Goal: Information Seeking & Learning: Learn about a topic

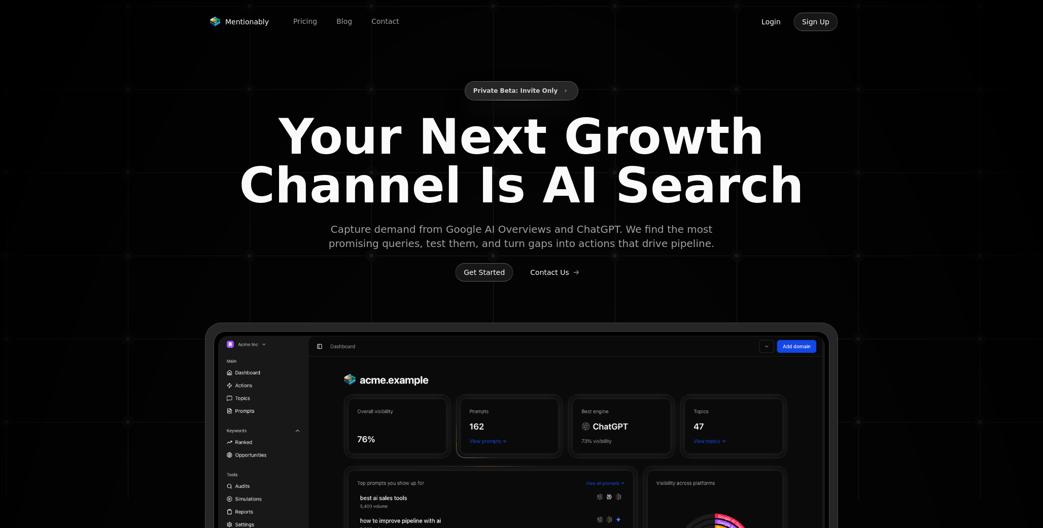
type input "**********"
click at [770, 20] on button "Login" at bounding box center [771, 21] width 37 height 19
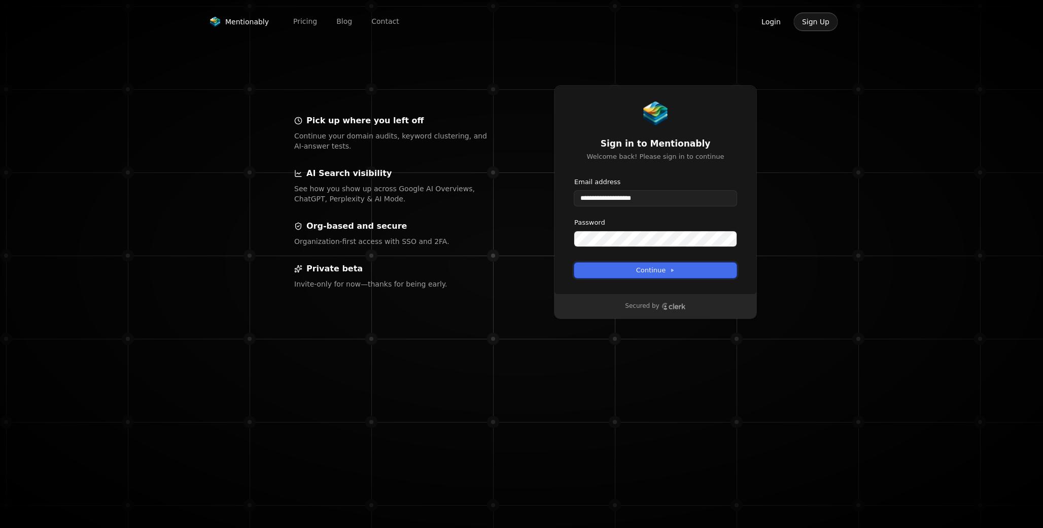
click at [649, 276] on button "Continue" at bounding box center [655, 270] width 162 height 15
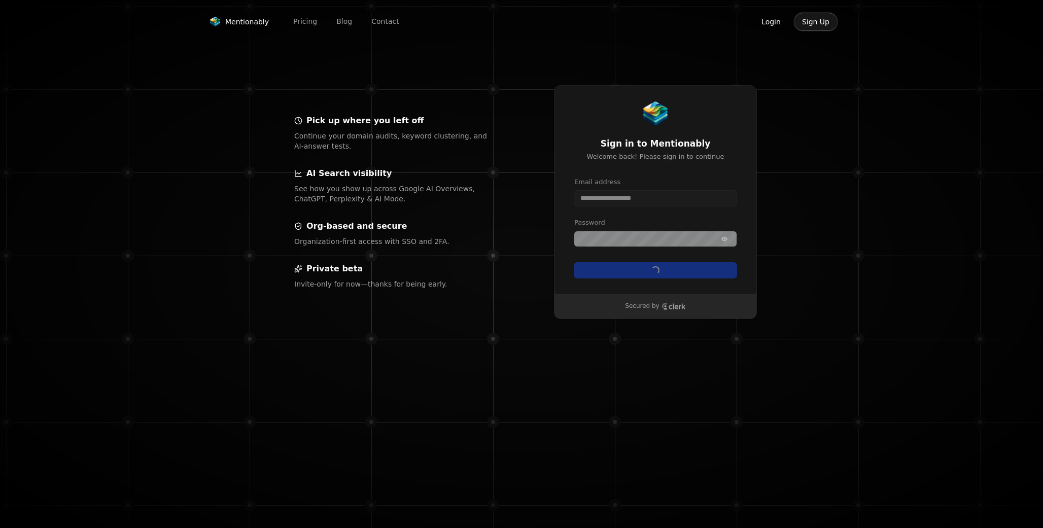
type input "**********"
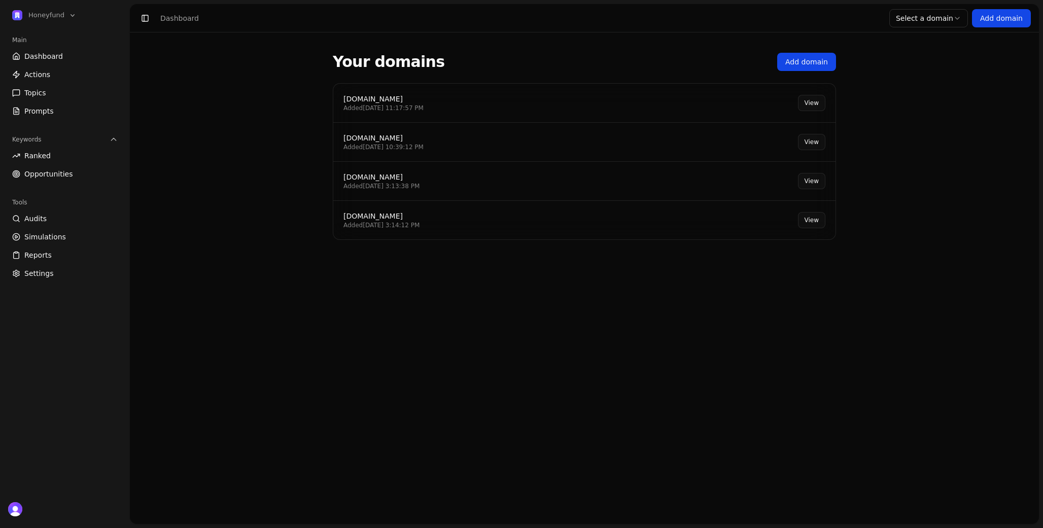
click at [379, 94] on div "[DOMAIN_NAME]" at bounding box center [384, 99] width 80 height 10
click at [377, 98] on div "[DOMAIN_NAME]" at bounding box center [384, 99] width 80 height 10
click at [815, 103] on link "View" at bounding box center [811, 103] width 27 height 16
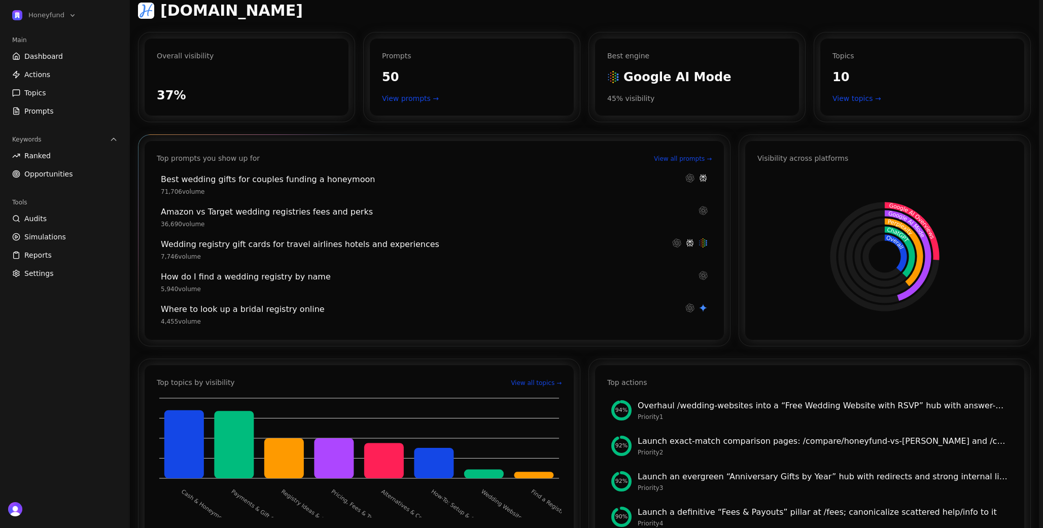
scroll to position [69, 0]
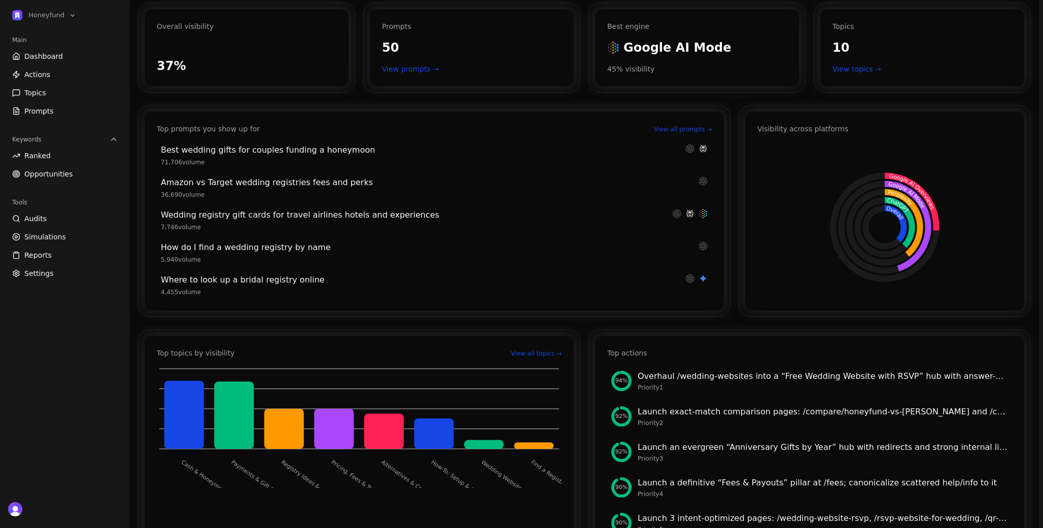
click at [31, 171] on span "Opportunities" at bounding box center [48, 174] width 49 height 10
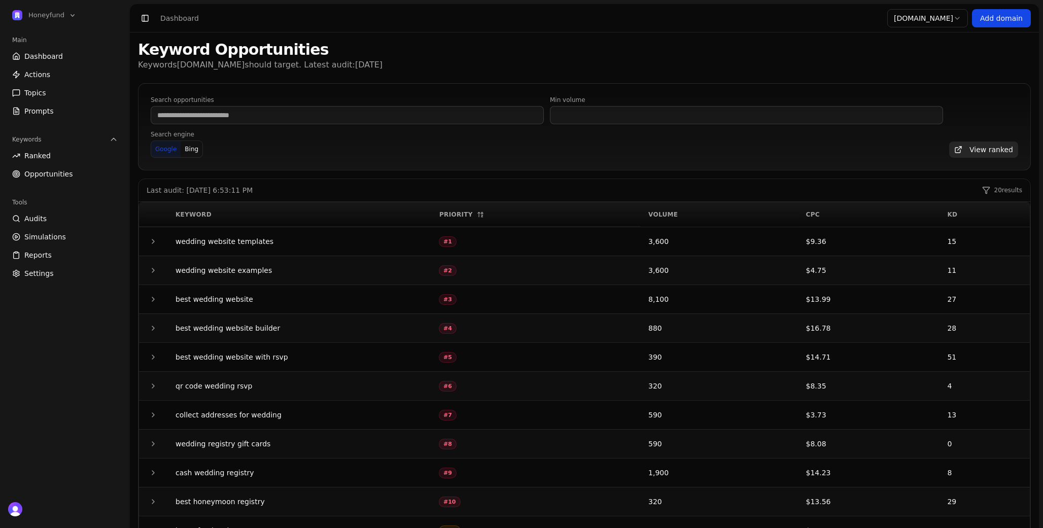
click at [161, 242] on td at bounding box center [153, 241] width 28 height 29
click at [154, 242] on icon "button" at bounding box center [153, 241] width 8 height 8
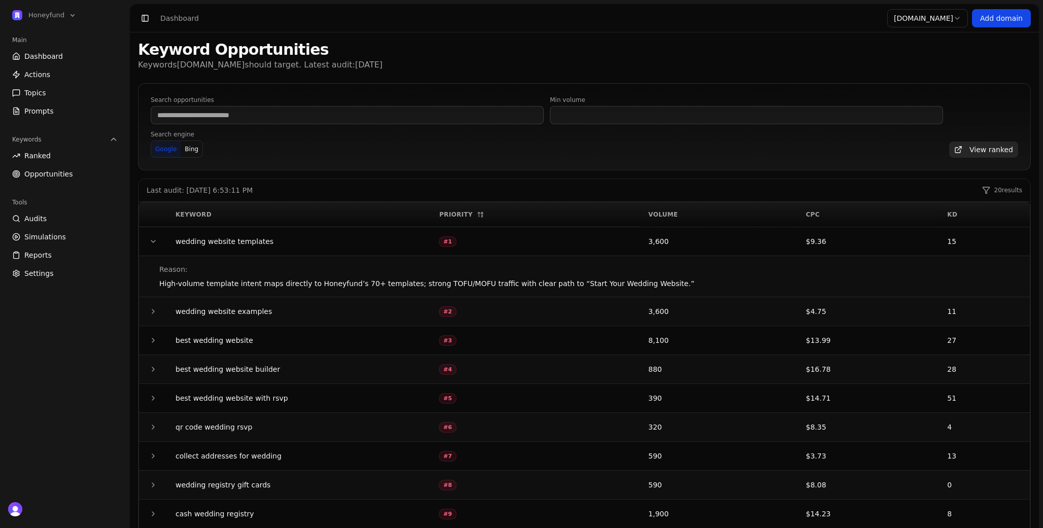
click at [154, 242] on icon "button" at bounding box center [153, 242] width 4 height 2
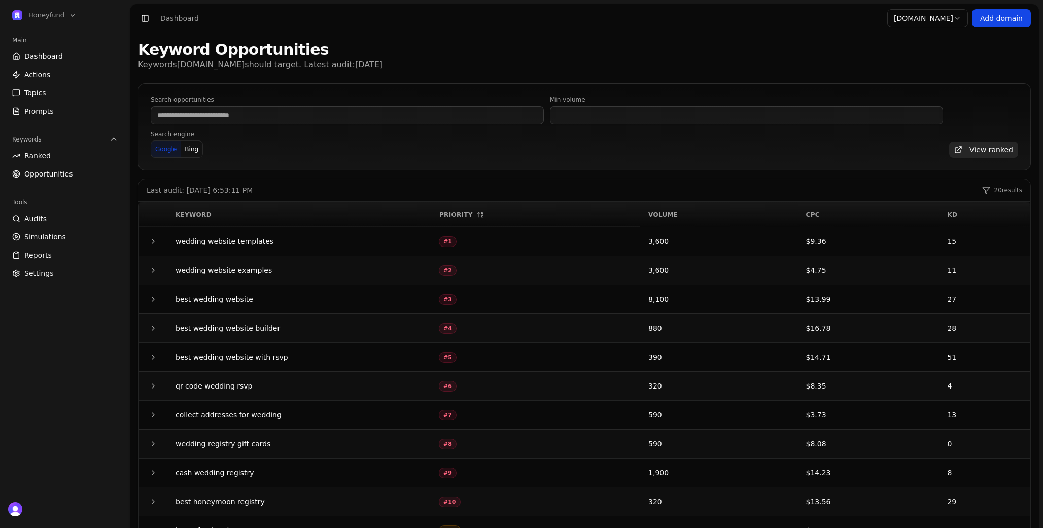
click at [157, 299] on button "button" at bounding box center [153, 299] width 12 height 12
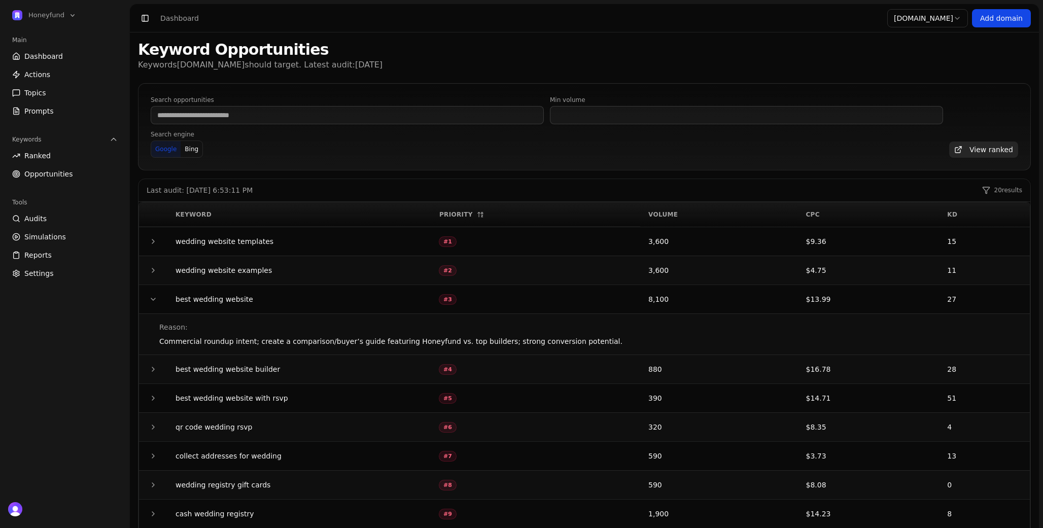
click at [154, 299] on icon "button" at bounding box center [153, 299] width 4 height 2
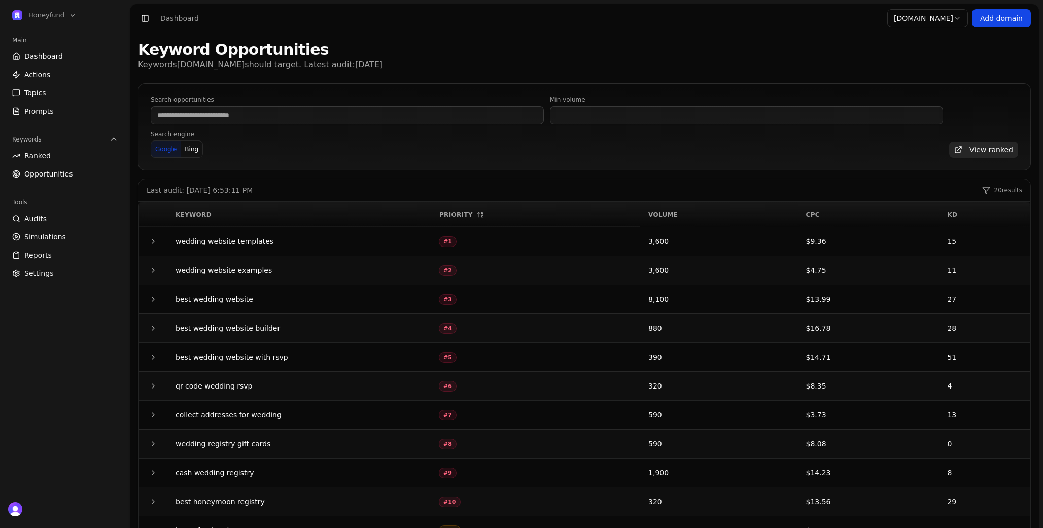
scroll to position [1, 0]
click at [148, 241] on button "button" at bounding box center [153, 241] width 12 height 12
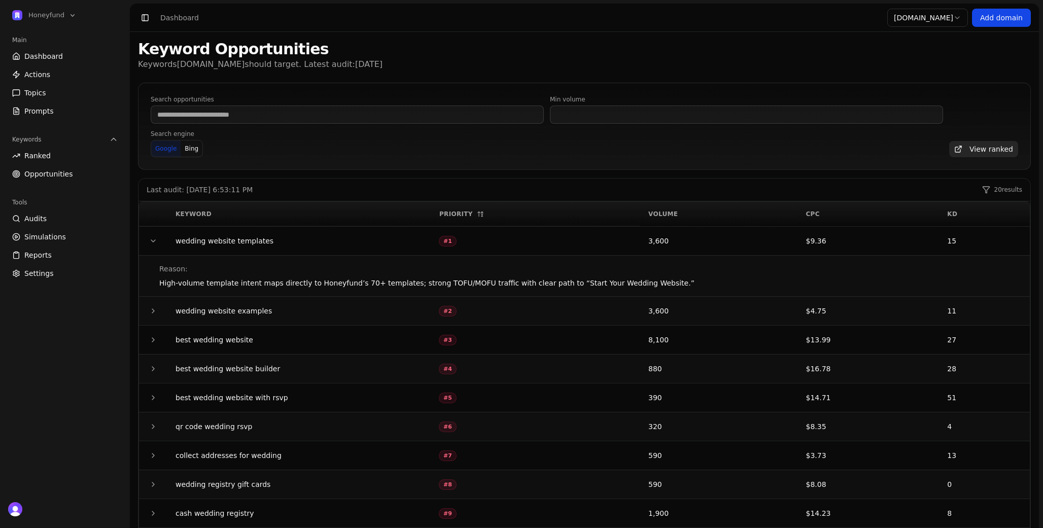
click at [148, 241] on button "button" at bounding box center [153, 241] width 12 height 12
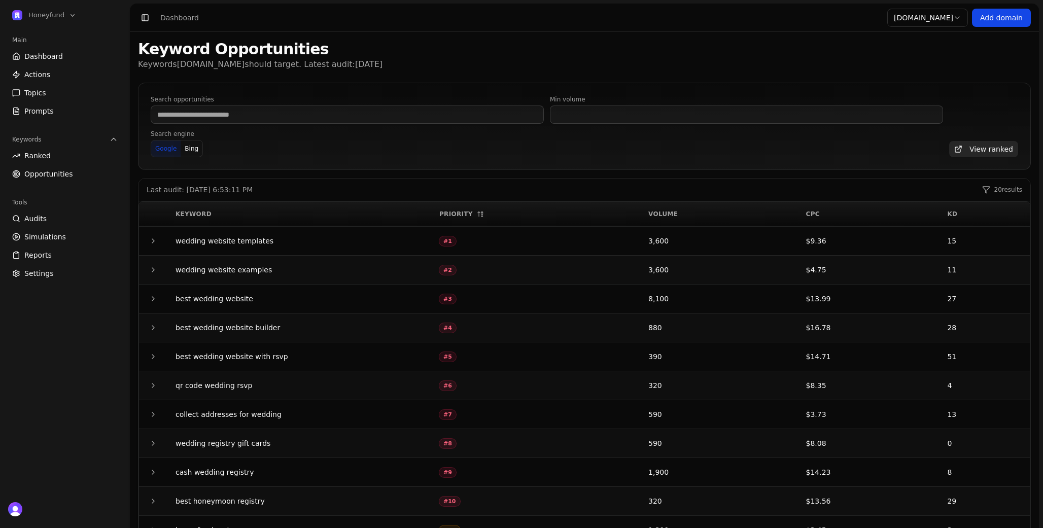
click at [50, 155] on link "Ranked" at bounding box center [65, 156] width 114 height 16
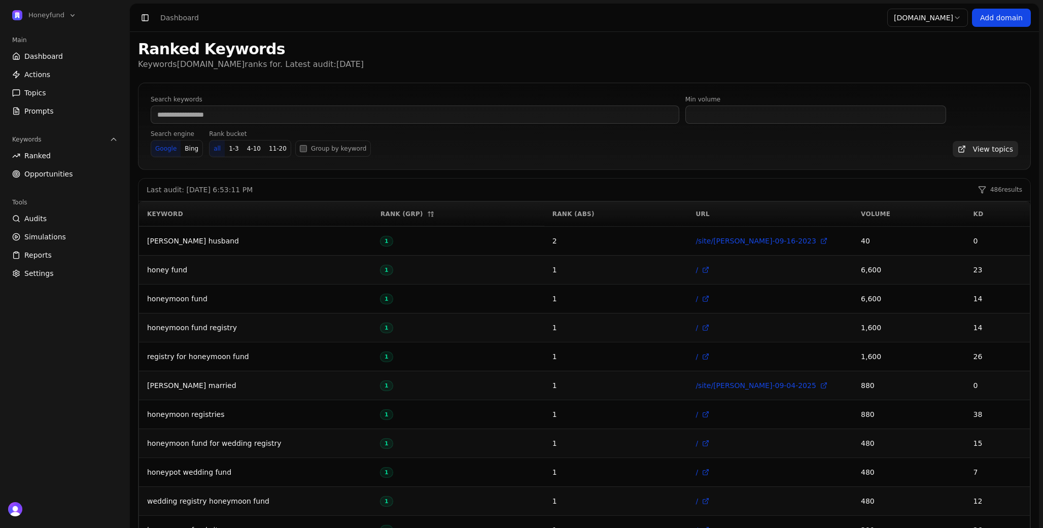
click at [49, 176] on span "Opportunities" at bounding box center [48, 174] width 49 height 10
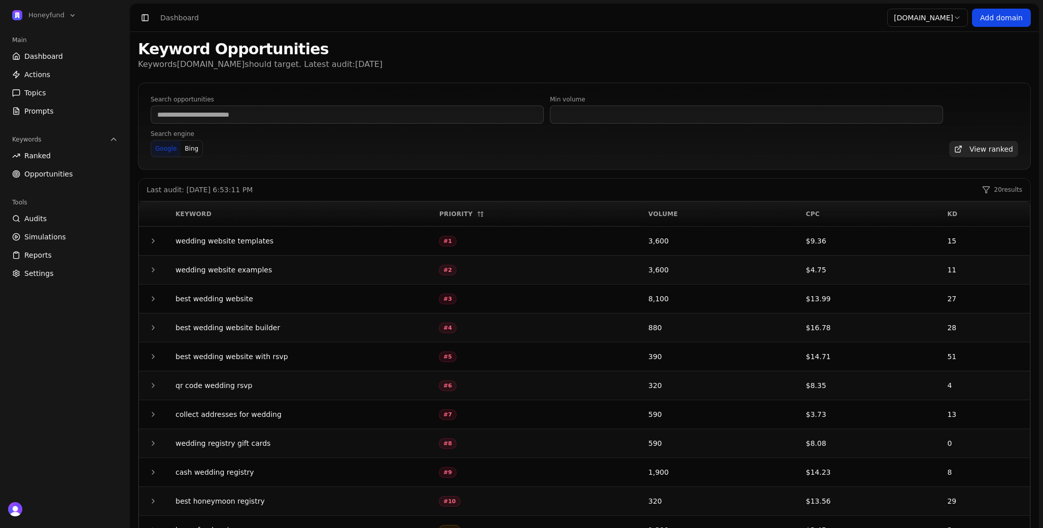
click at [32, 70] on span "Actions" at bounding box center [37, 75] width 26 height 10
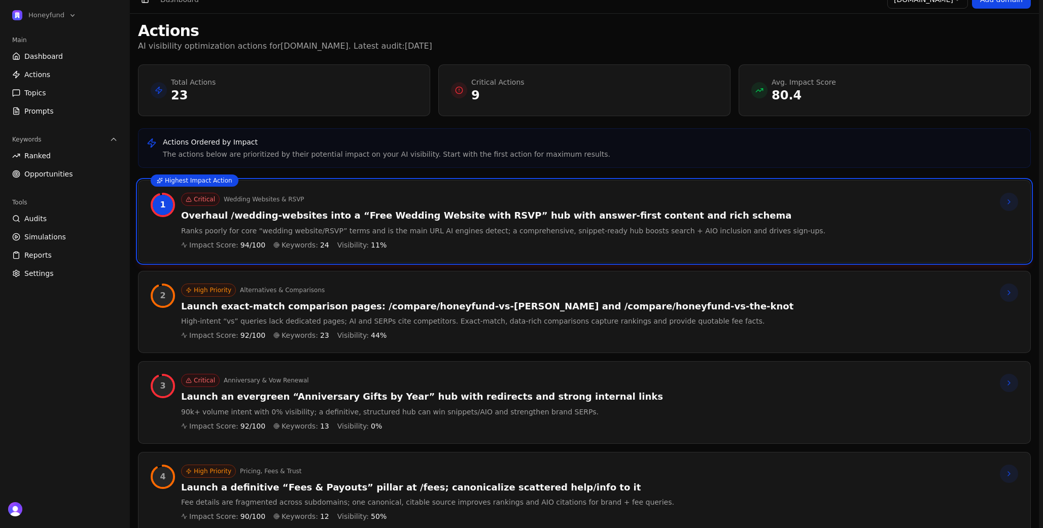
scroll to position [26, 0]
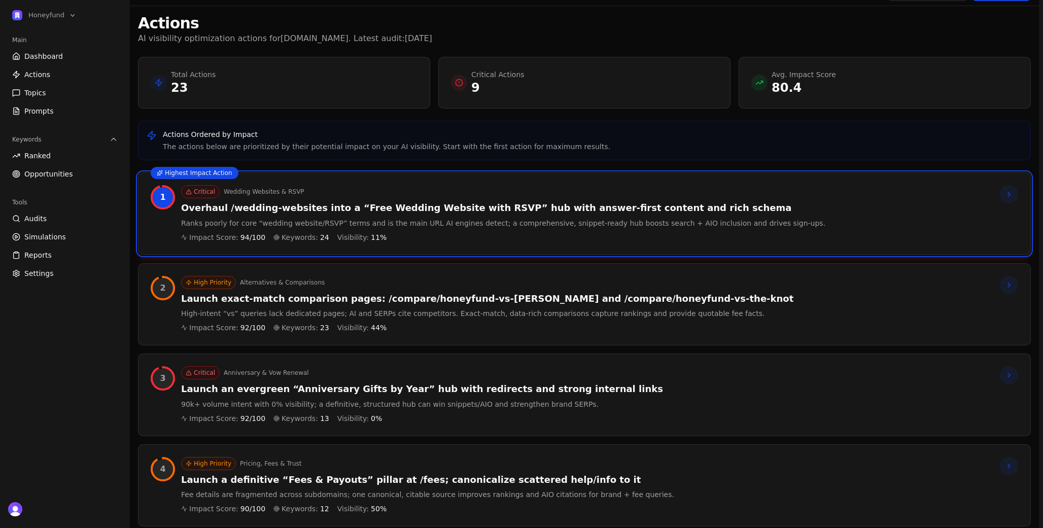
click at [388, 297] on h3 "Launch exact‑match comparison pages: /compare/honeyfund-vs-zola and /compare/ho…" at bounding box center [487, 299] width 612 height 12
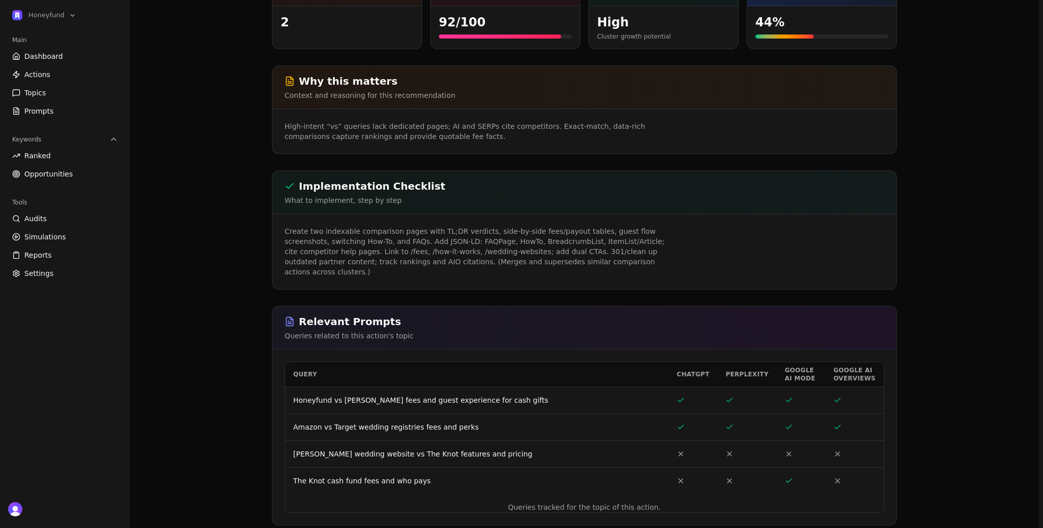
scroll to position [160, 0]
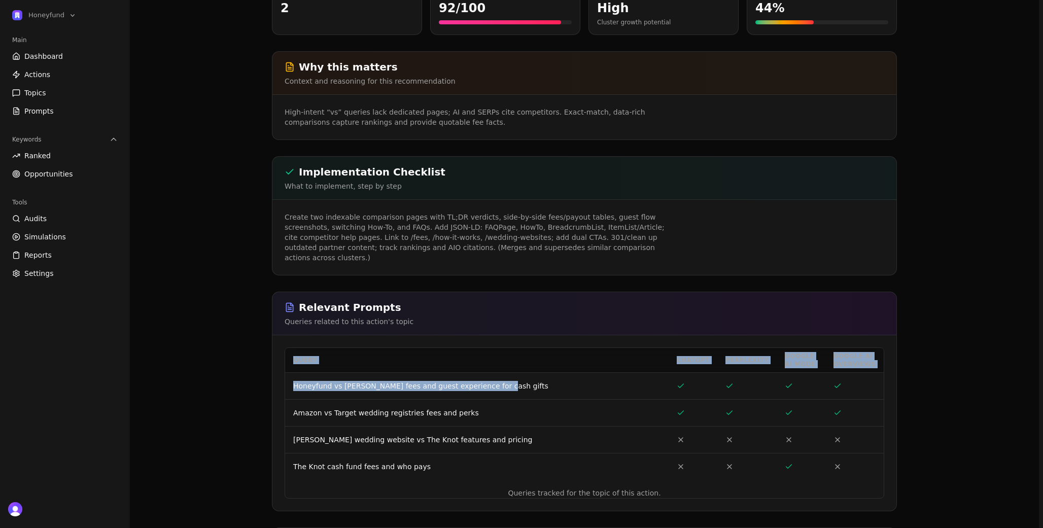
drag, startPoint x: 506, startPoint y: 357, endPoint x: 268, endPoint y: 352, distance: 237.5
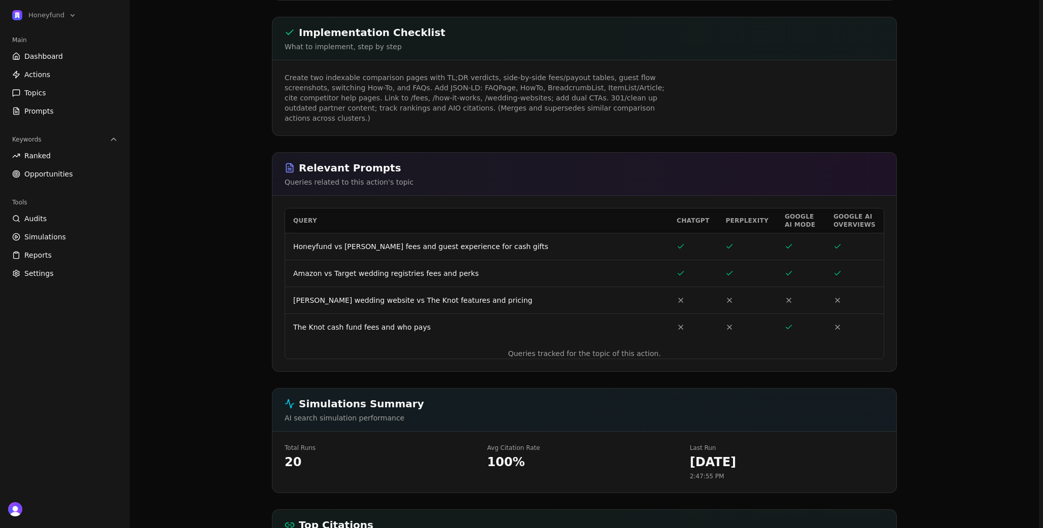
scroll to position [0, 0]
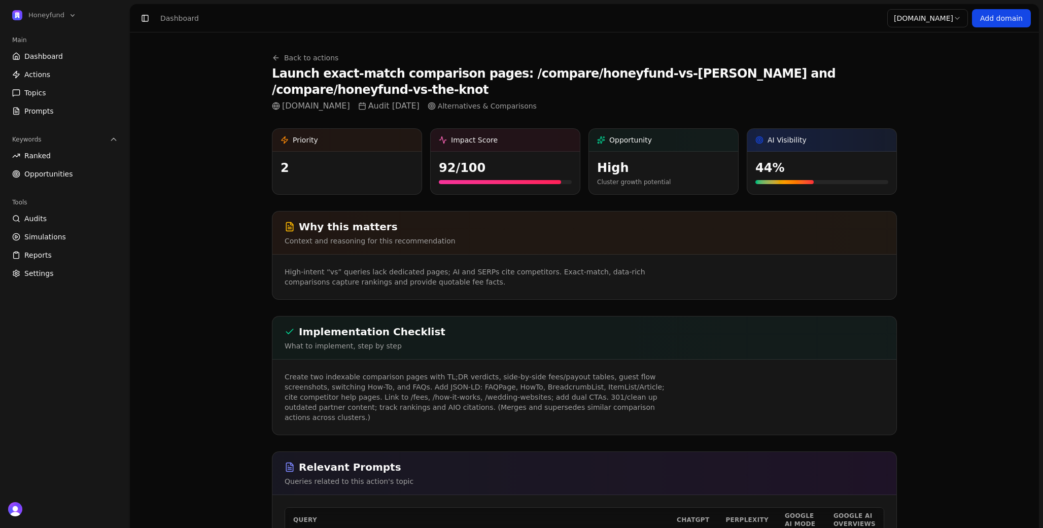
click at [543, 74] on h1 "Launch exact‑match comparison pages: /compare/honeyfund-vs-zola and /compare/ho…" at bounding box center [584, 81] width 625 height 32
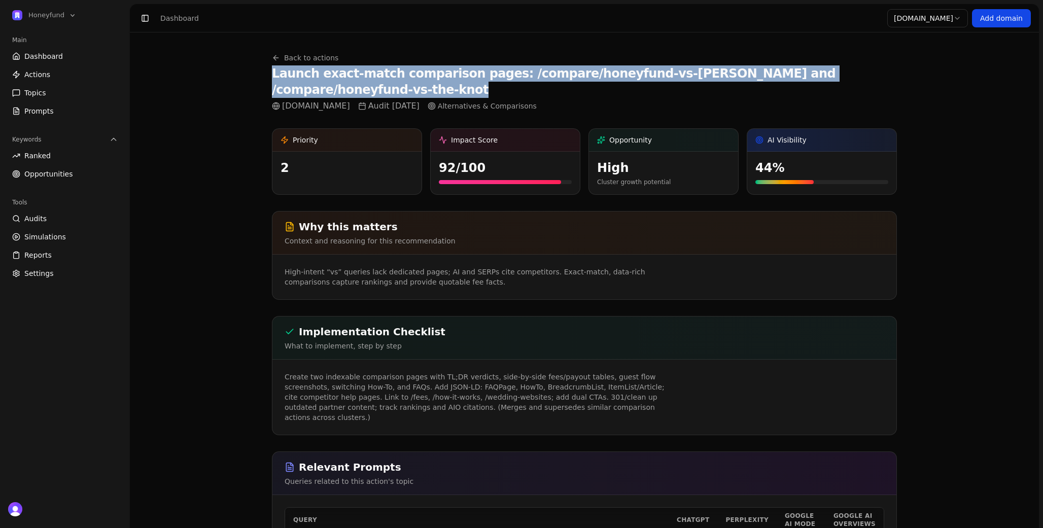
click at [543, 74] on h1 "Launch exact‑match comparison pages: /compare/honeyfund-vs-zola and /compare/ho…" at bounding box center [584, 81] width 625 height 32
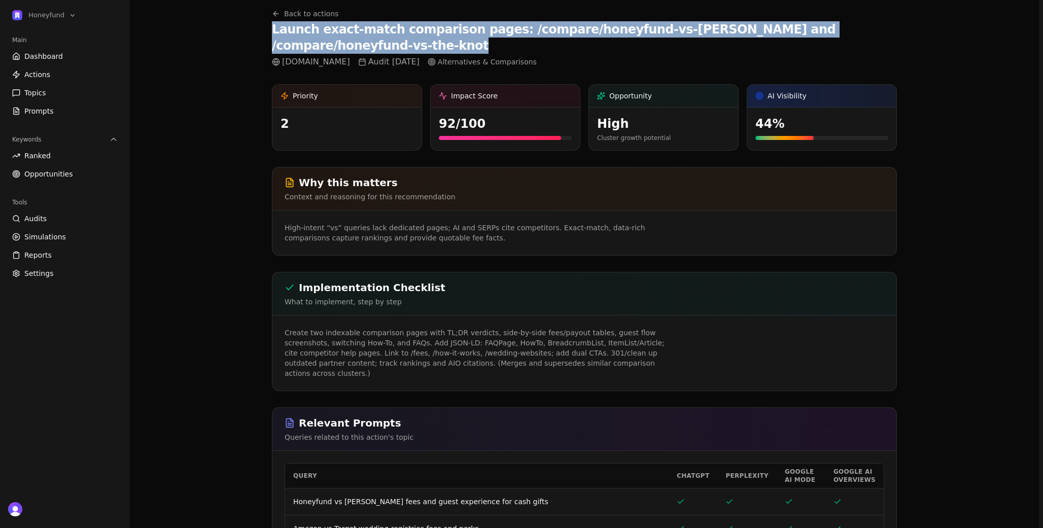
scroll to position [63, 0]
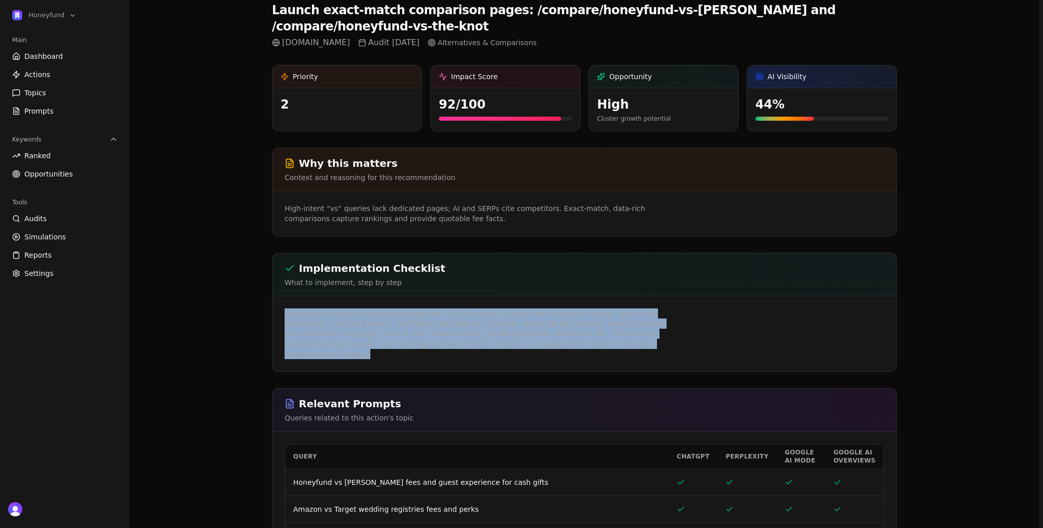
drag, startPoint x: 622, startPoint y: 331, endPoint x: 272, endPoint y: 292, distance: 351.7
click at [272, 296] on div "Create two indexable comparison pages with TL;DR verdicts, side-by-side fees/pa…" at bounding box center [584, 333] width 624 height 75
copy p "Create two indexable comparison pages with TL;DR verdicts, side-by-side fees/pa…"
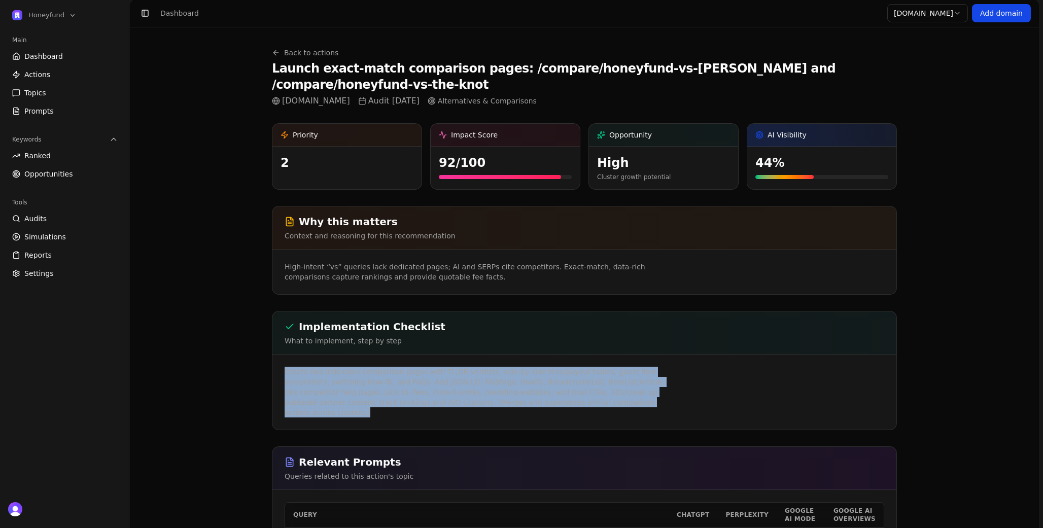
scroll to position [0, 0]
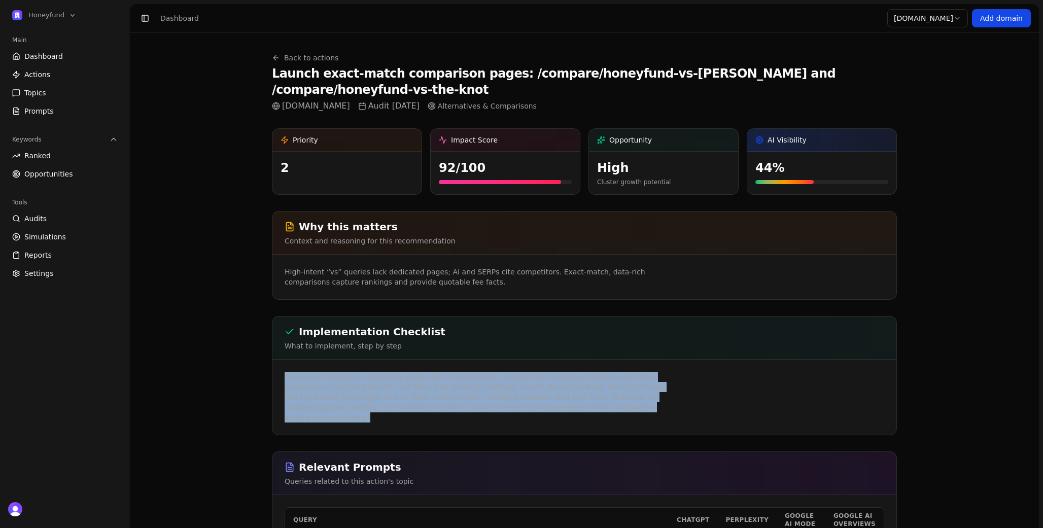
click at [313, 55] on link "Back to actions" at bounding box center [305, 58] width 66 height 10
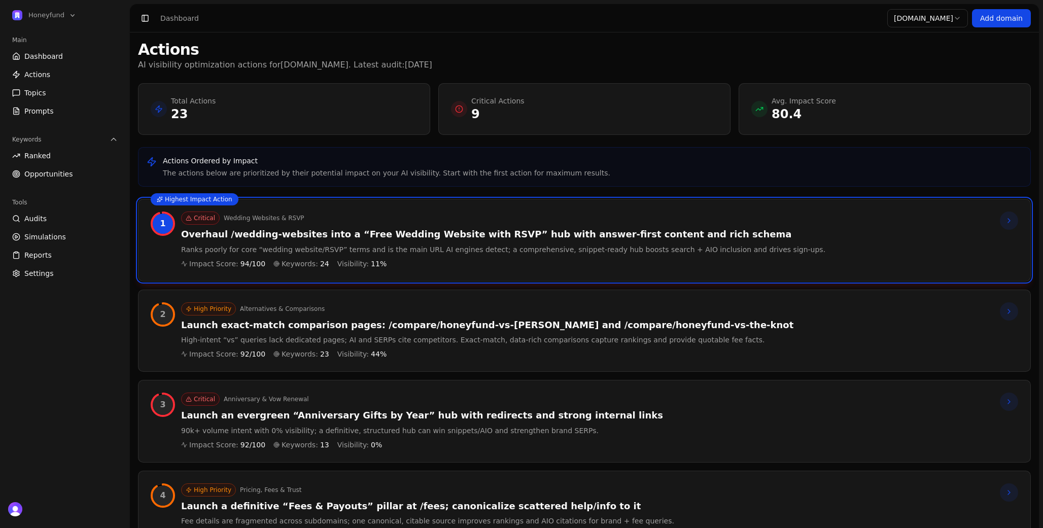
click at [504, 325] on h3 "Launch exact‑match comparison pages: /compare/honeyfund-vs-zola and /compare/ho…" at bounding box center [487, 326] width 612 height 12
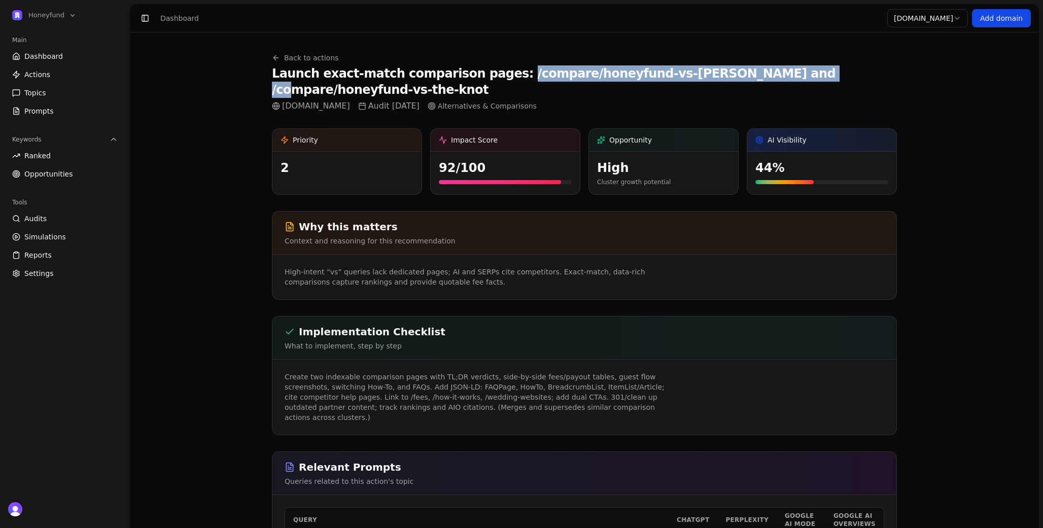
drag, startPoint x: 491, startPoint y: 71, endPoint x: 750, endPoint y: 74, distance: 259.8
click at [750, 74] on h1 "Launch exact‑match comparison pages: /compare/honeyfund-vs-zola and /compare/ho…" at bounding box center [584, 81] width 625 height 32
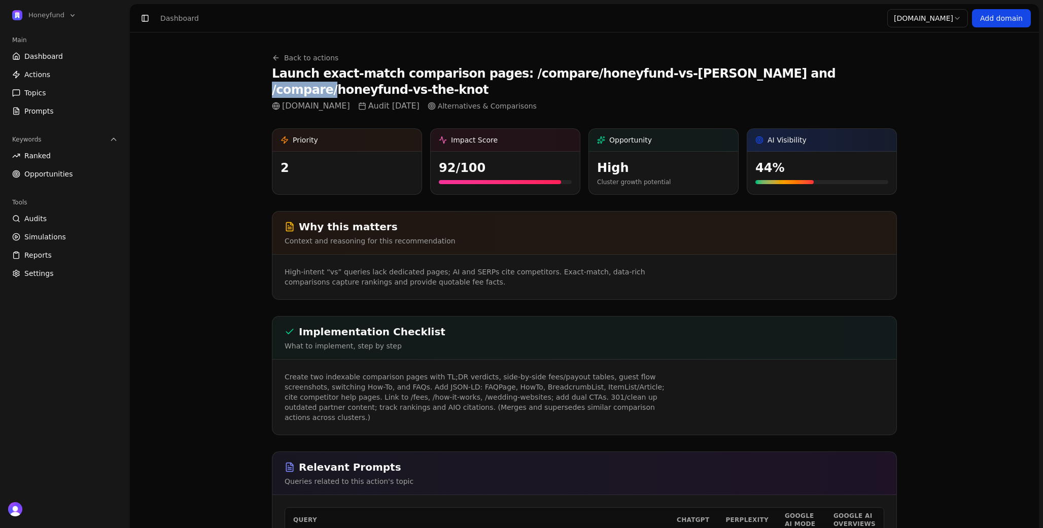
click at [750, 74] on h1 "Launch exact‑match comparison pages: /compare/honeyfund-vs-zola and /compare/ho…" at bounding box center [584, 81] width 625 height 32
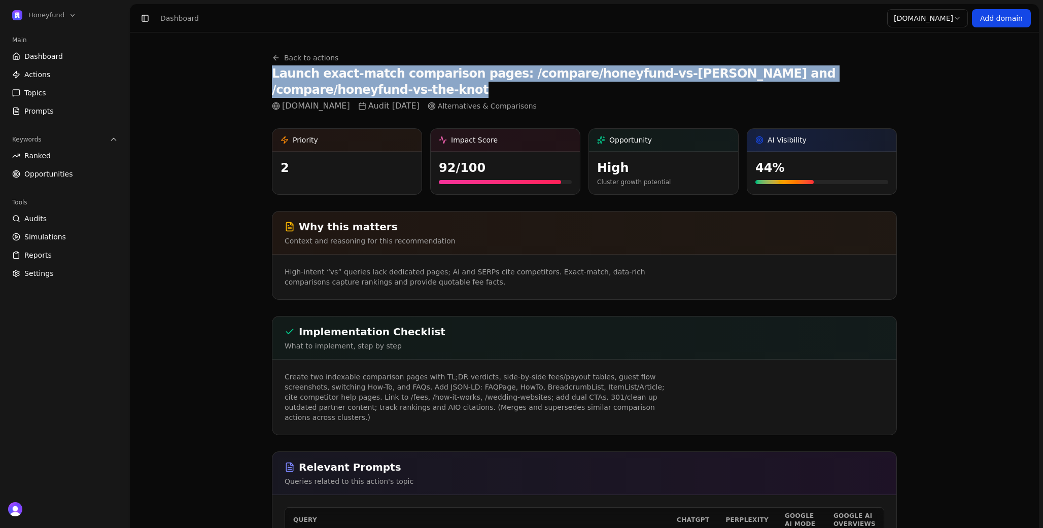
click at [750, 74] on h1 "Launch exact‑match comparison pages: /compare/honeyfund-vs-zola and /compare/ho…" at bounding box center [584, 81] width 625 height 32
click at [311, 60] on link "Back to actions" at bounding box center [305, 58] width 66 height 10
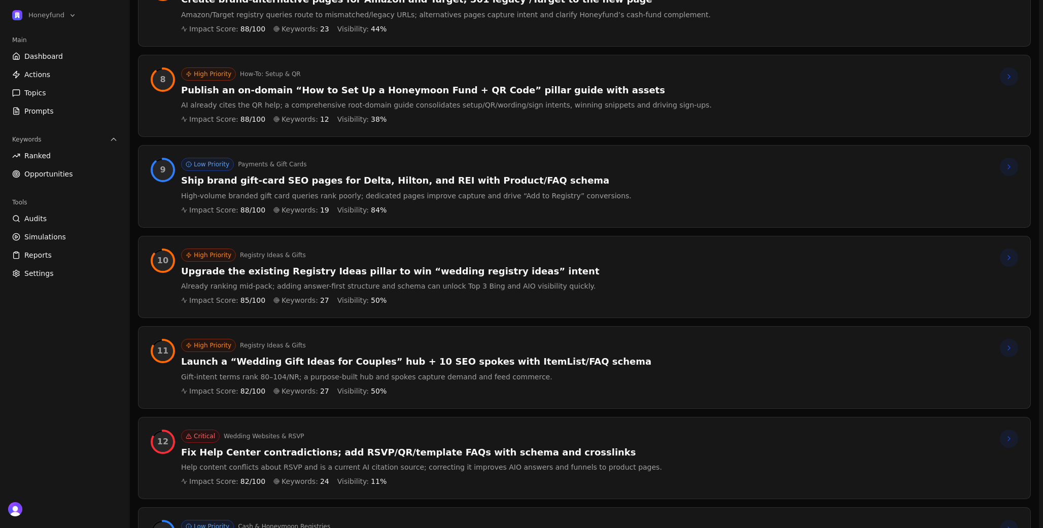
scroll to position [840, 0]
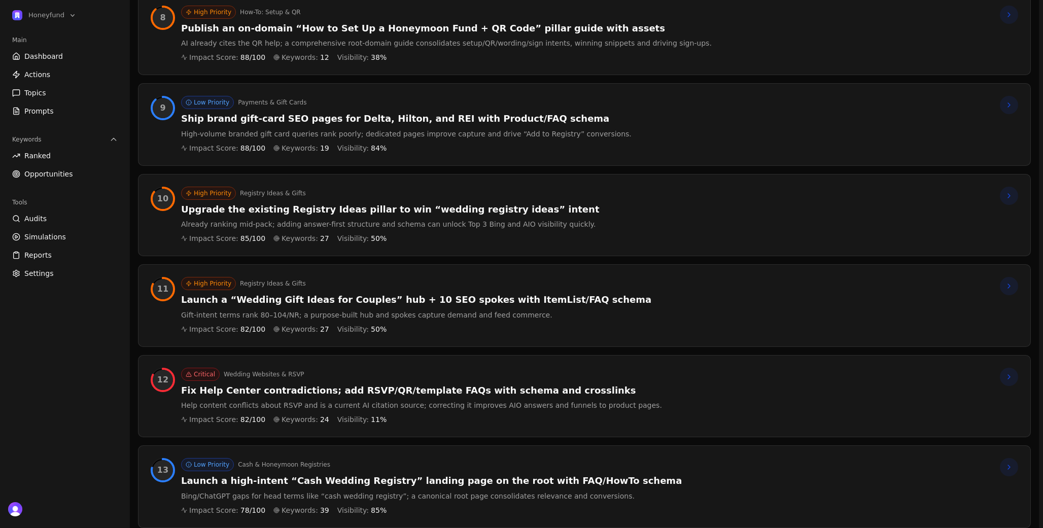
click at [347, 387] on h3 "Fix Help Center contradictions; add RSVP/QR/template FAQs with schema and cross…" at bounding box center [421, 391] width 481 height 12
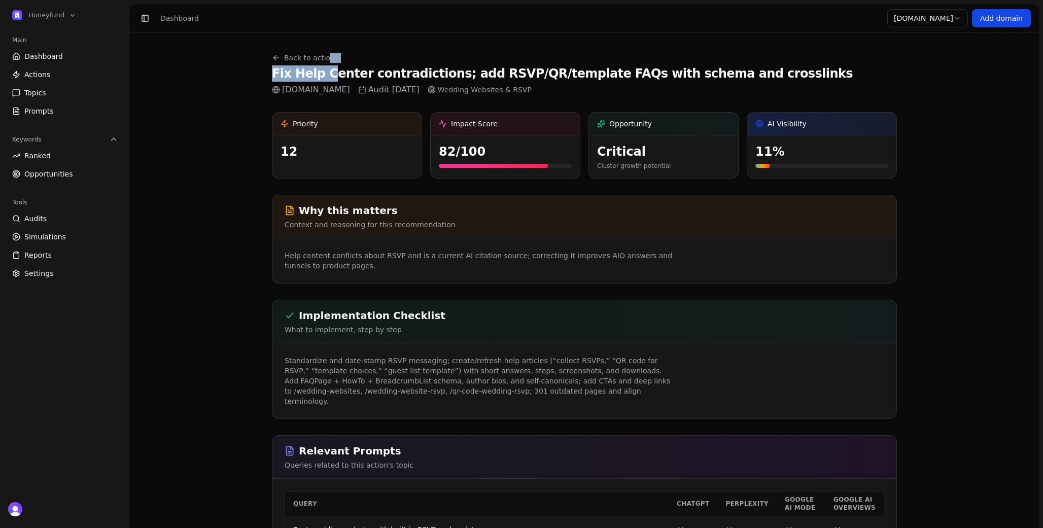
click at [325, 61] on div "Back to actions Fix Help Center contradictions; add RSVP/QR/template FAQs with …" at bounding box center [562, 74] width 581 height 43
click at [322, 55] on link "Back to actions" at bounding box center [305, 58] width 66 height 10
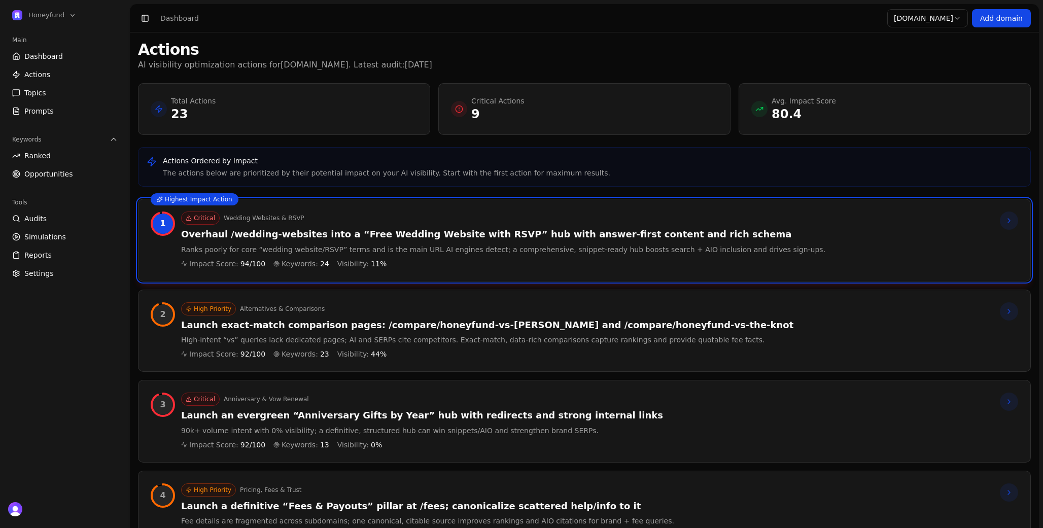
drag, startPoint x: 470, startPoint y: 106, endPoint x: 459, endPoint y: 111, distance: 12.3
click at [470, 106] on div "Critical Actions 9" at bounding box center [584, 109] width 267 height 26
click at [459, 111] on icon at bounding box center [459, 109] width 8 height 8
click at [443, 239] on h3 "Overhaul /wedding-websites into a “Free Wedding Website with RSVP” hub with ans…" at bounding box center [503, 235] width 644 height 12
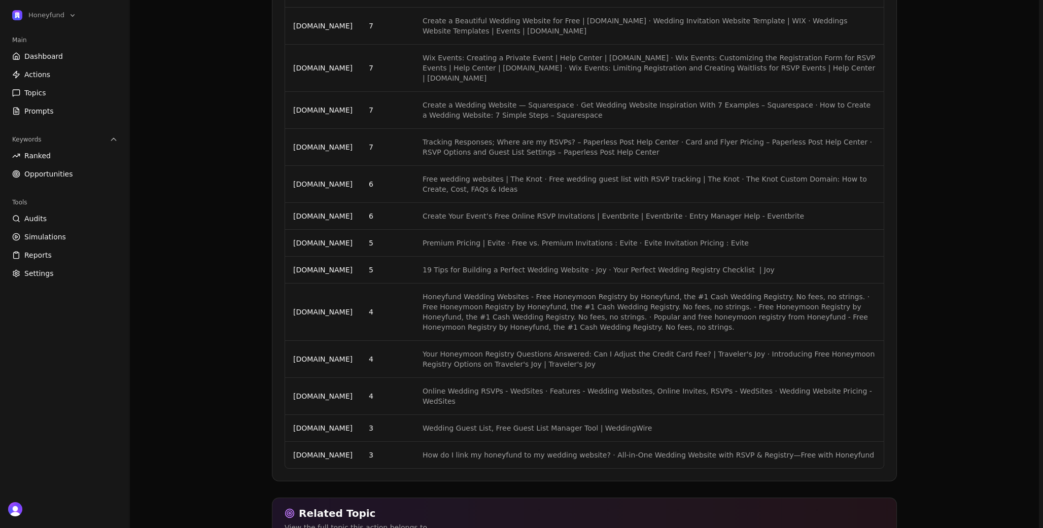
scroll to position [1348, 0]
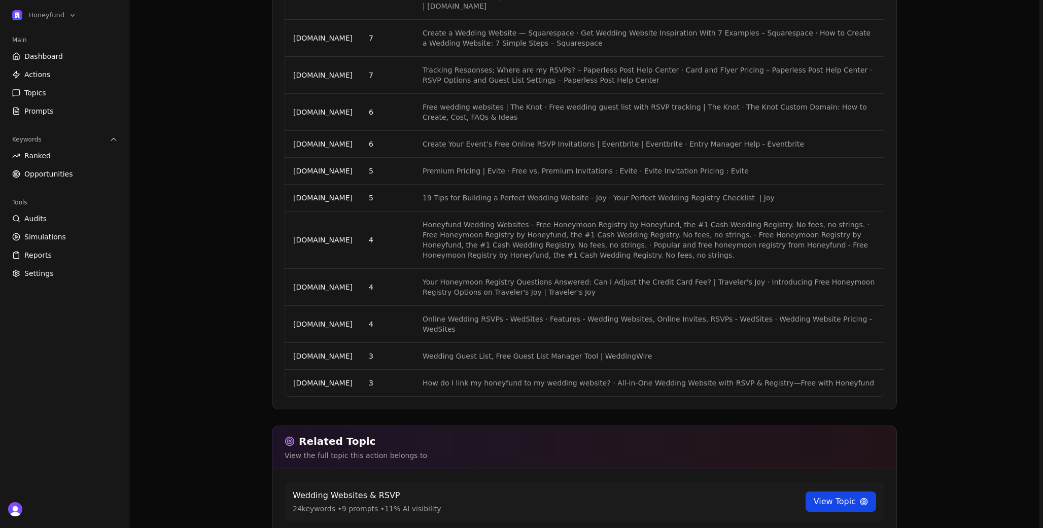
click at [846, 492] on link "View Topic" at bounding box center [841, 502] width 71 height 20
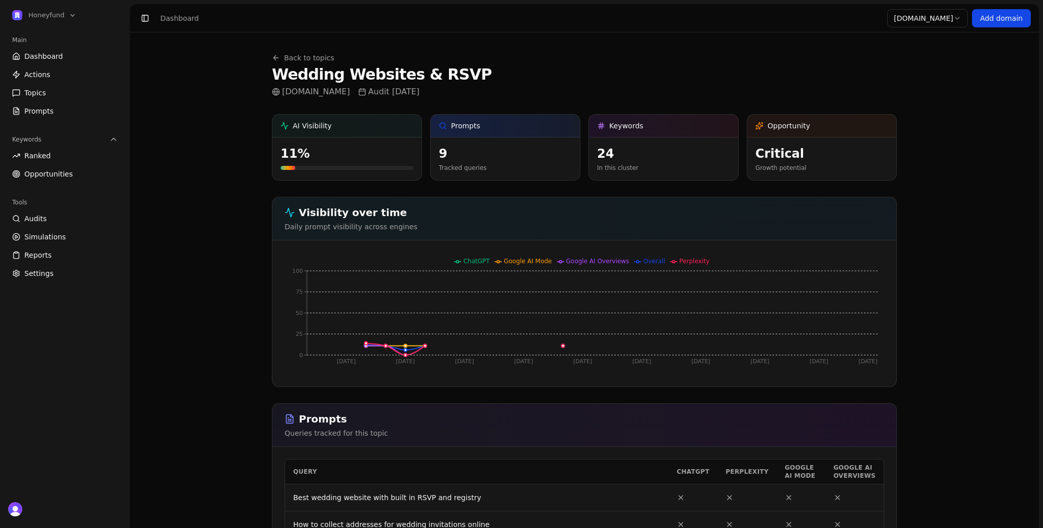
click at [67, 57] on link "Dashboard" at bounding box center [65, 56] width 114 height 16
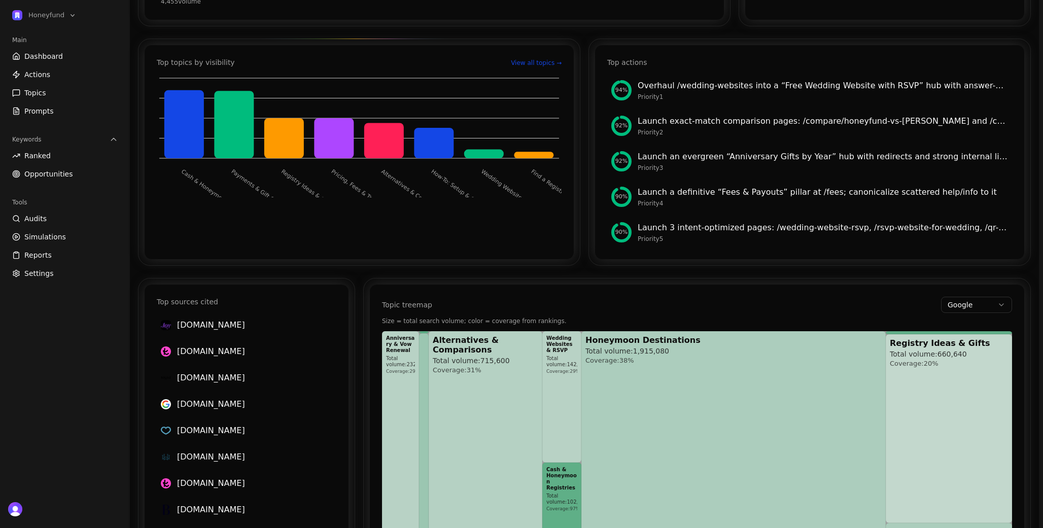
scroll to position [521, 0]
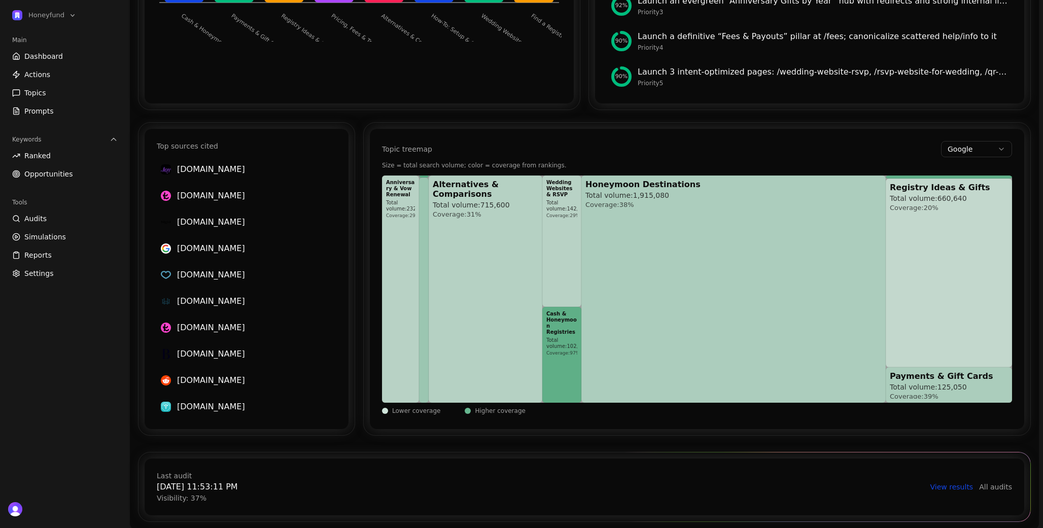
click at [963, 478] on div "Last audit 9/10/2025, 11:53:11 PM Visibility: 37 % View results All audits" at bounding box center [585, 487] width 880 height 57
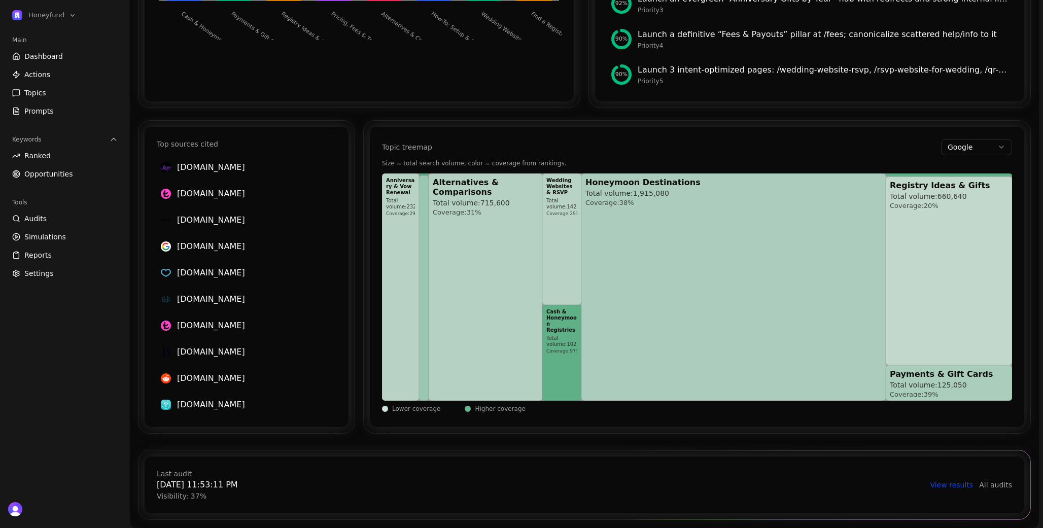
click at [961, 488] on link "View results" at bounding box center [952, 485] width 43 height 10
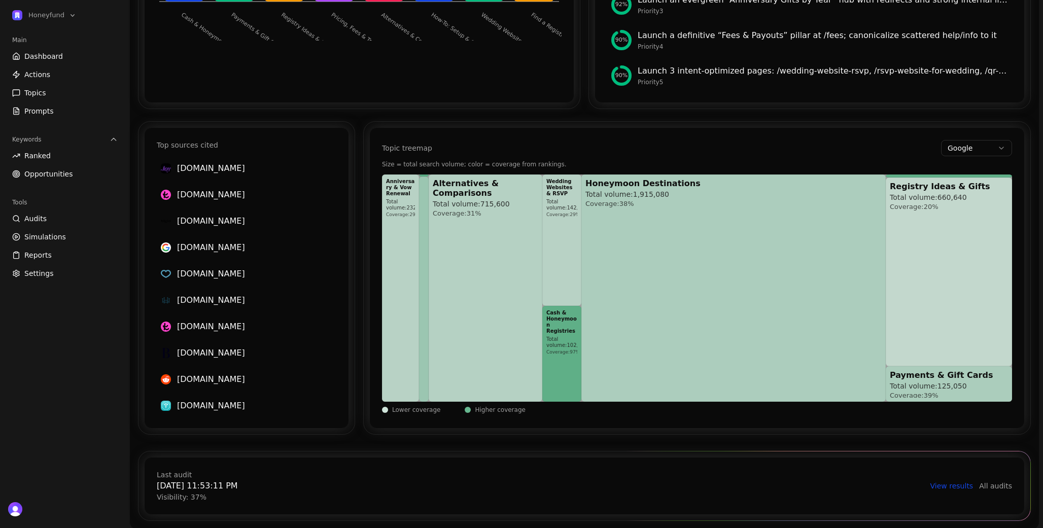
scroll to position [515, 0]
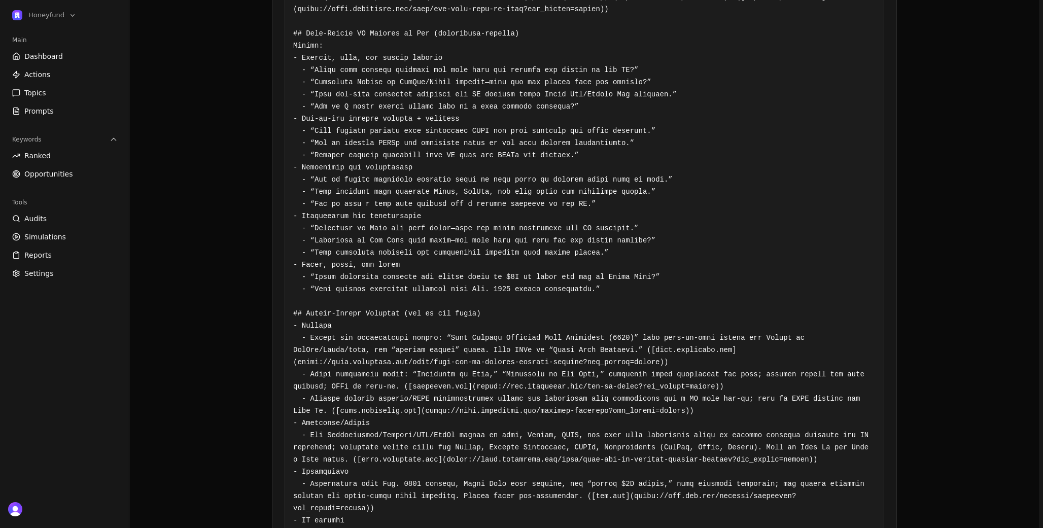
scroll to position [755, 0]
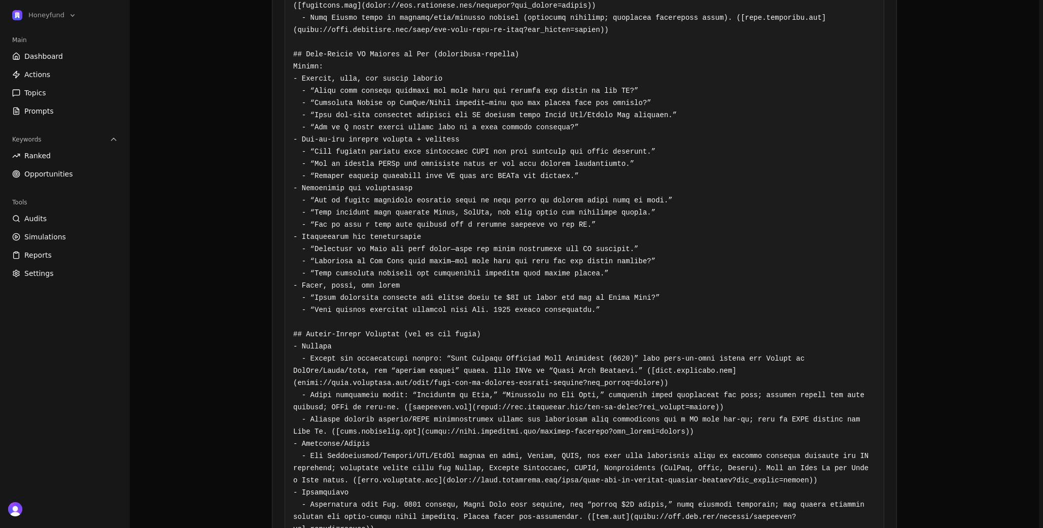
click at [53, 50] on link "Dashboard" at bounding box center [65, 56] width 114 height 16
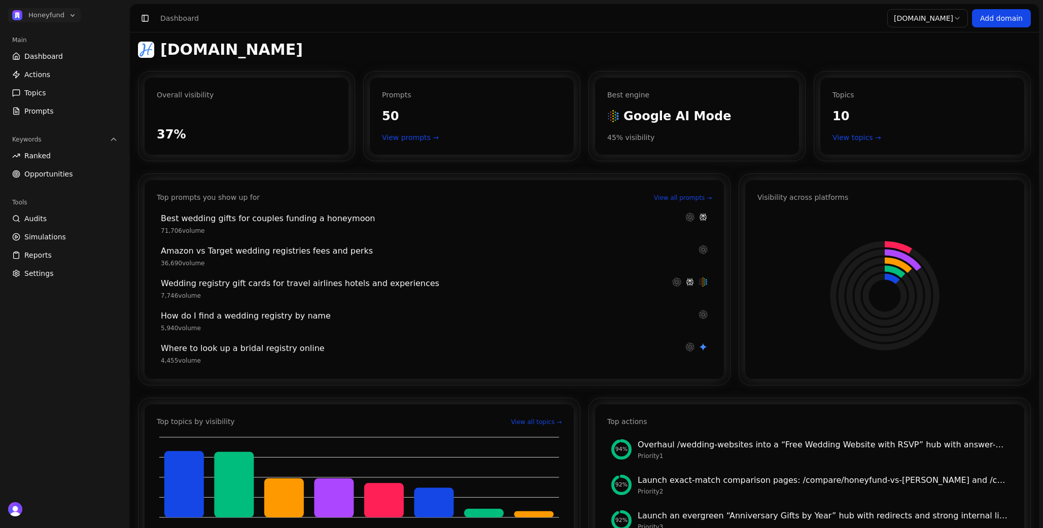
click at [63, 10] on button "Honeyfund" at bounding box center [44, 15] width 73 height 14
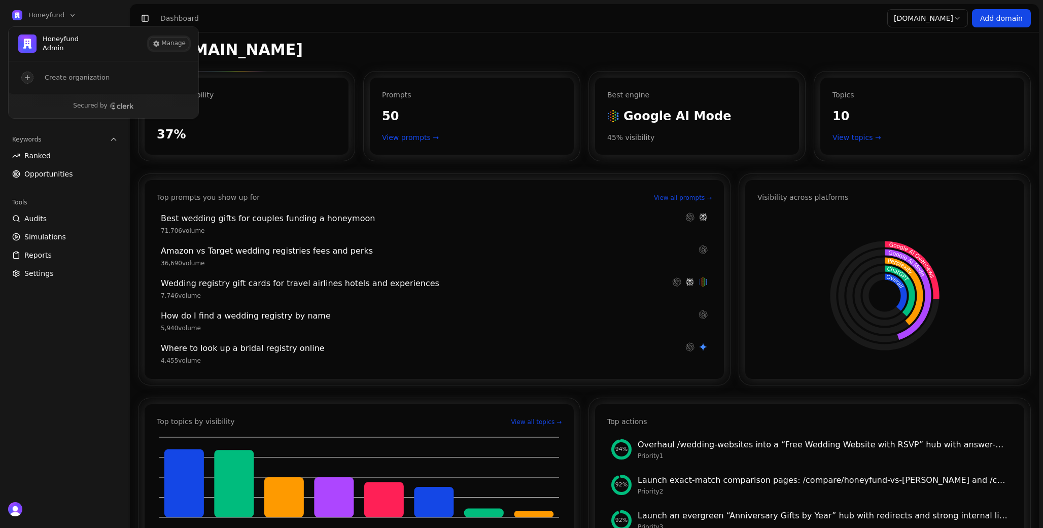
click at [174, 48] on button "Manage" at bounding box center [169, 44] width 40 height 12
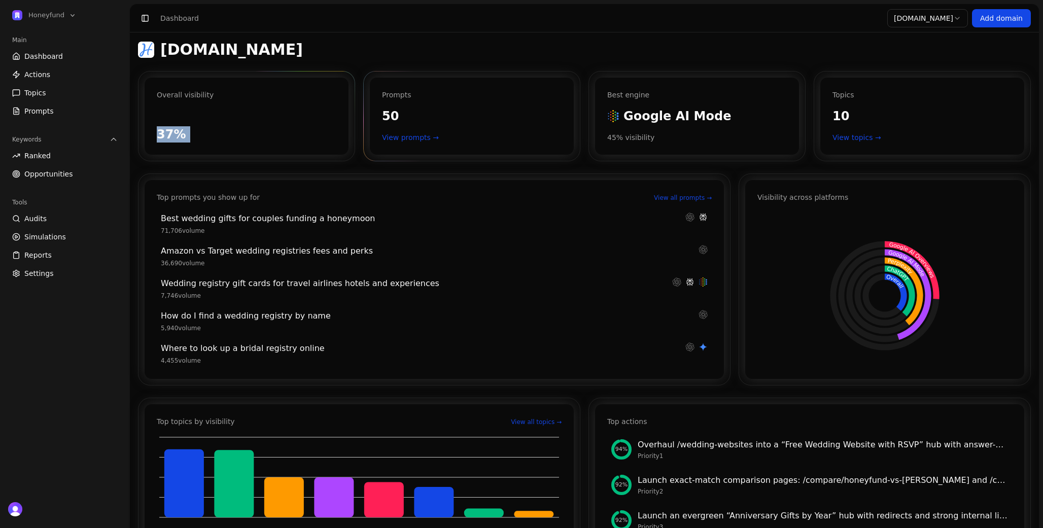
drag, startPoint x: 239, startPoint y: 114, endPoint x: 397, endPoint y: 117, distance: 157.8
click at [384, 99] on div "Overall visibility 37% Prompts 50 View prompts → Best engine Google AI Mode Goo…" at bounding box center [584, 116] width 893 height 90
drag, startPoint x: 397, startPoint y: 138, endPoint x: 390, endPoint y: 142, distance: 8.6
click at [50, 264] on ul "Audits Simulations Reports Settings" at bounding box center [65, 246] width 114 height 71
click at [42, 272] on span "Settings" at bounding box center [38, 273] width 29 height 10
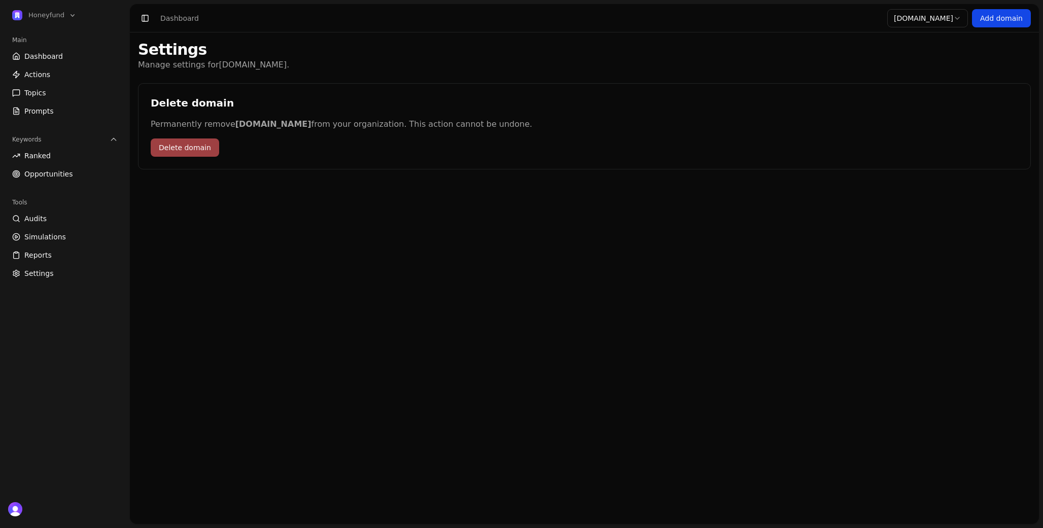
click at [48, 252] on span "Reports" at bounding box center [37, 255] width 27 height 10
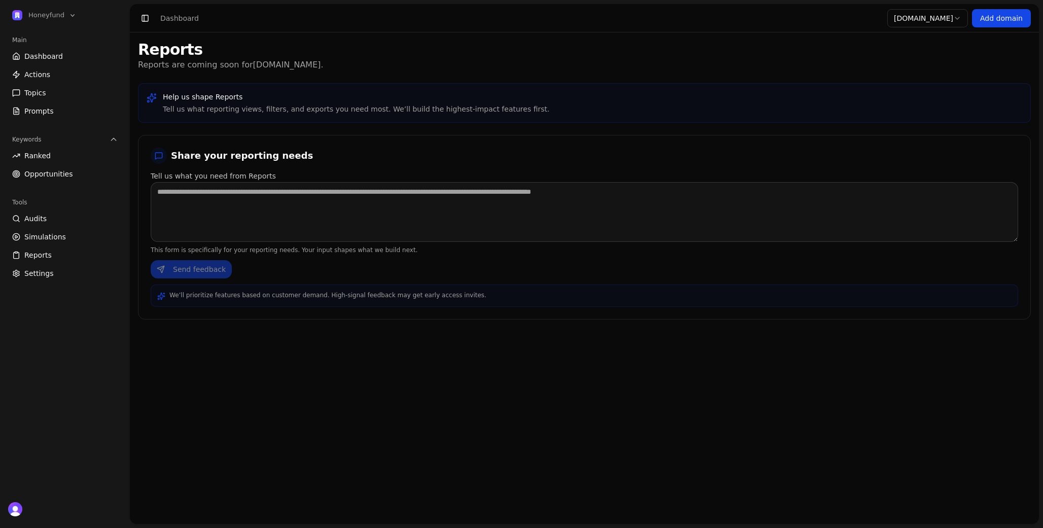
click at [53, 229] on link "Simulations" at bounding box center [65, 237] width 114 height 16
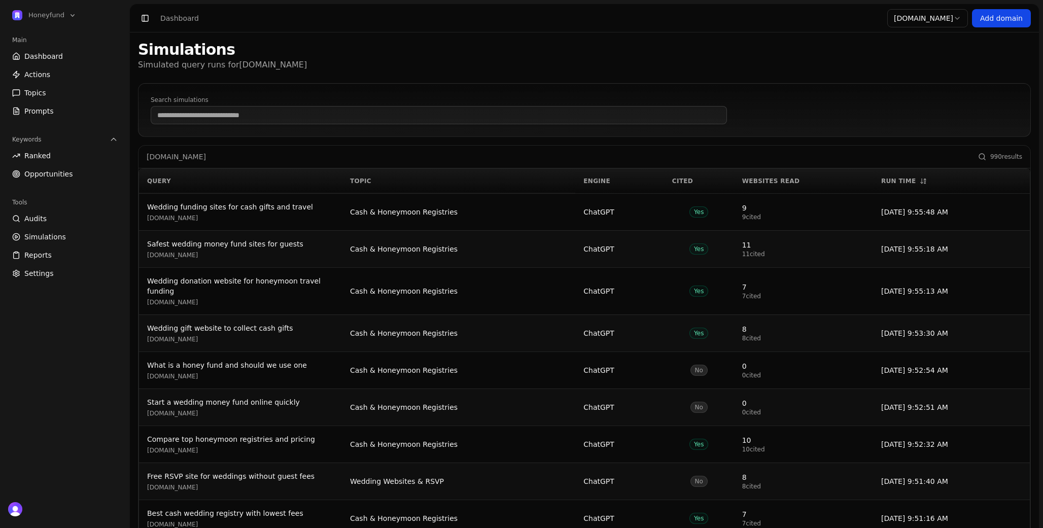
click at [53, 154] on link "Ranked" at bounding box center [65, 156] width 114 height 16
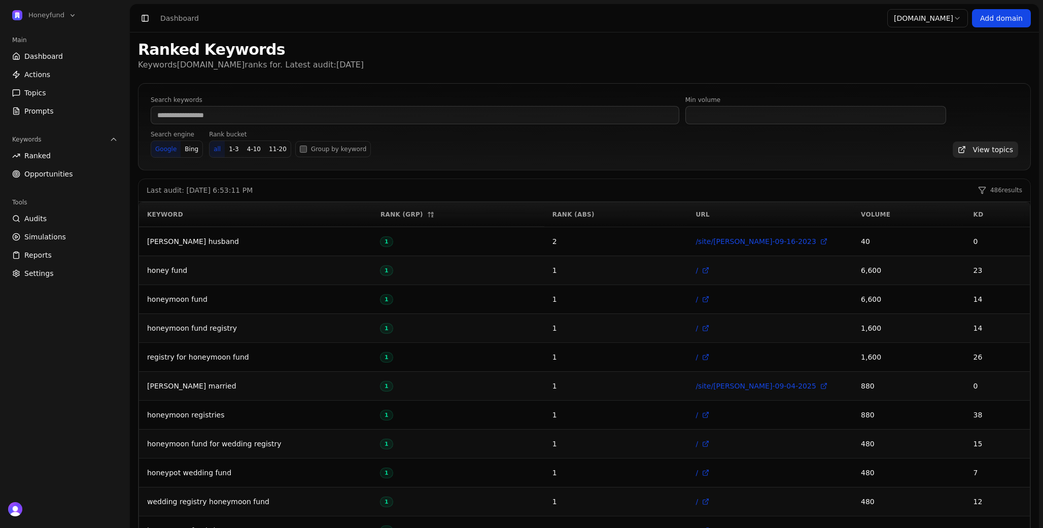
click at [60, 90] on link "Topics" at bounding box center [65, 93] width 114 height 16
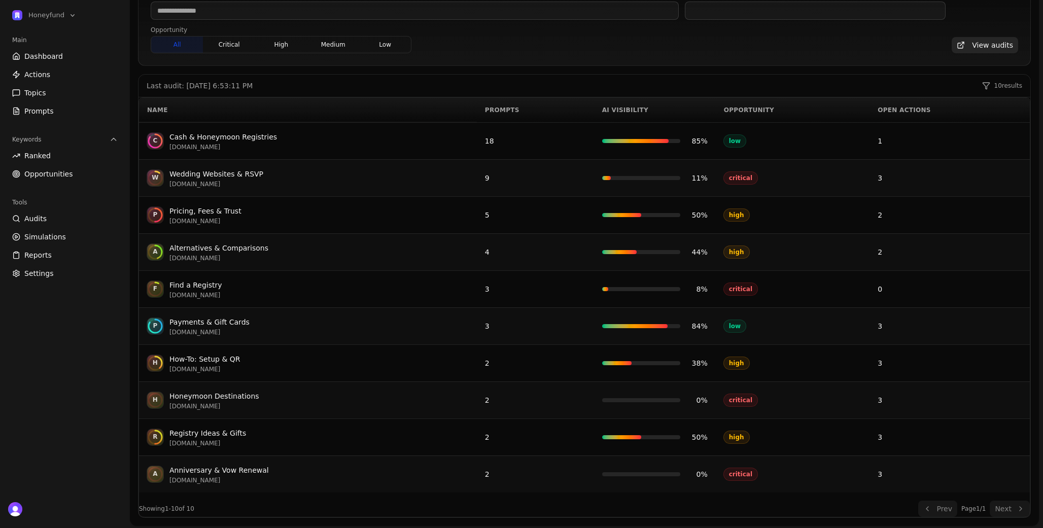
scroll to position [107, 0]
click at [297, 181] on div "W Wedding Websites & RSVP honeyfund.com" at bounding box center [308, 176] width 322 height 20
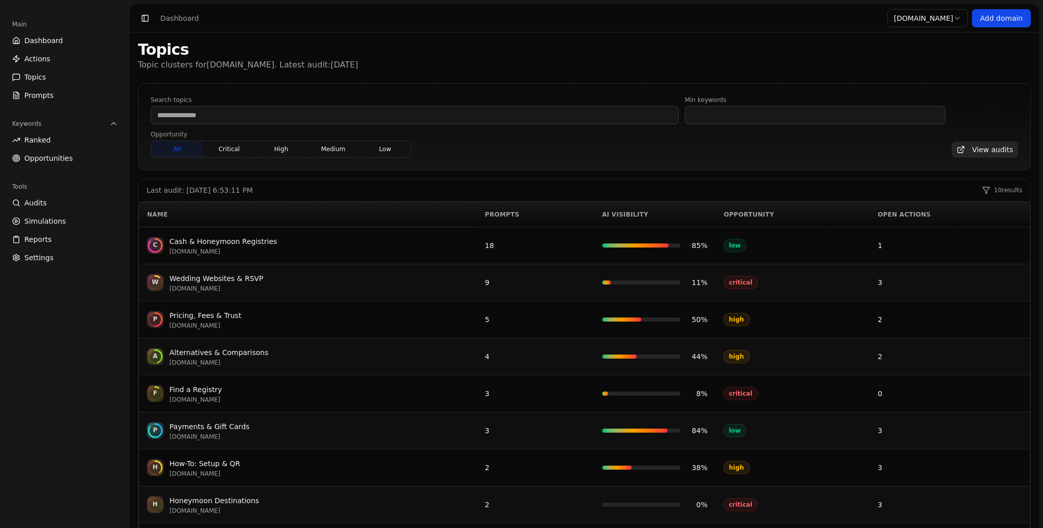
scroll to position [107, 0]
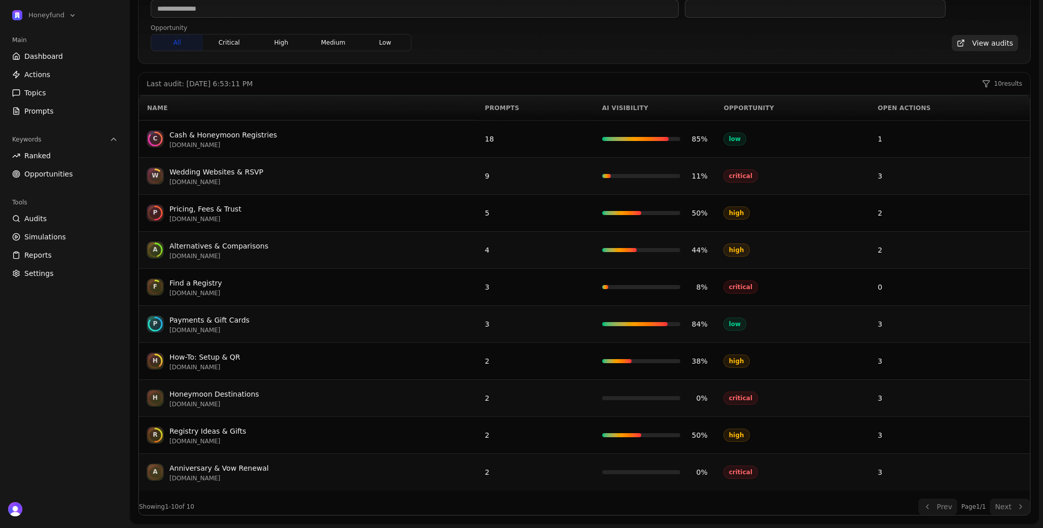
click at [326, 166] on div "W Wedding Websites & RSVP [DOMAIN_NAME]" at bounding box center [308, 176] width 322 height 20
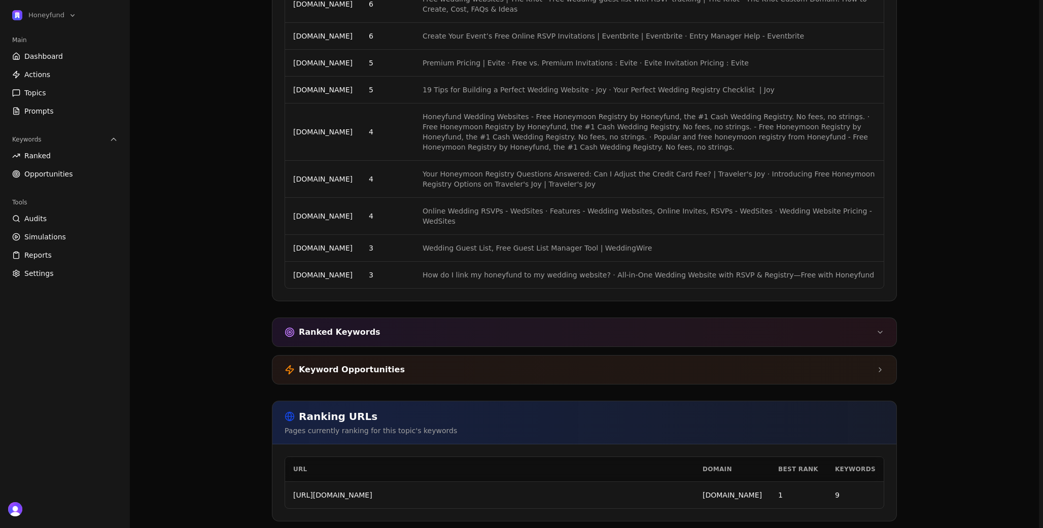
scroll to position [1597, 0]
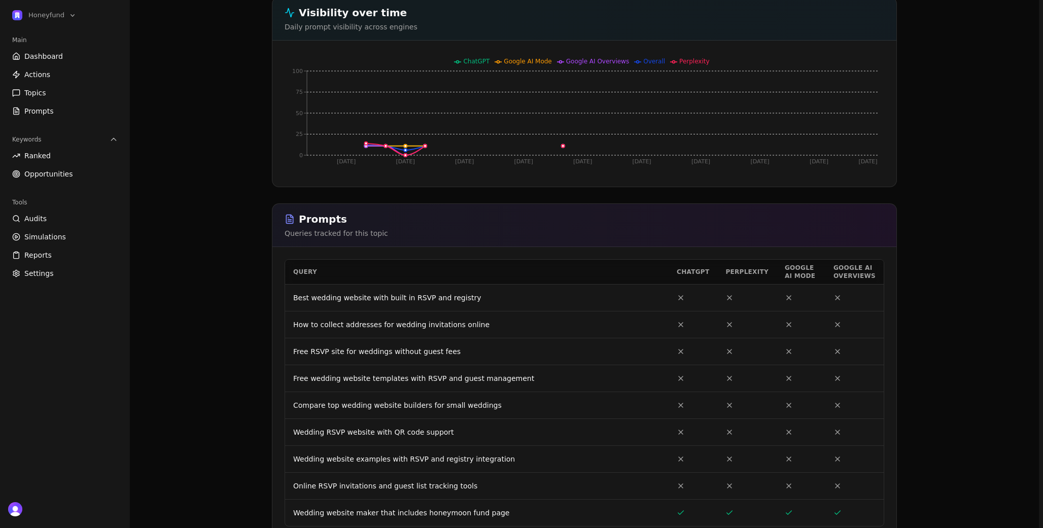
scroll to position [0, 0]
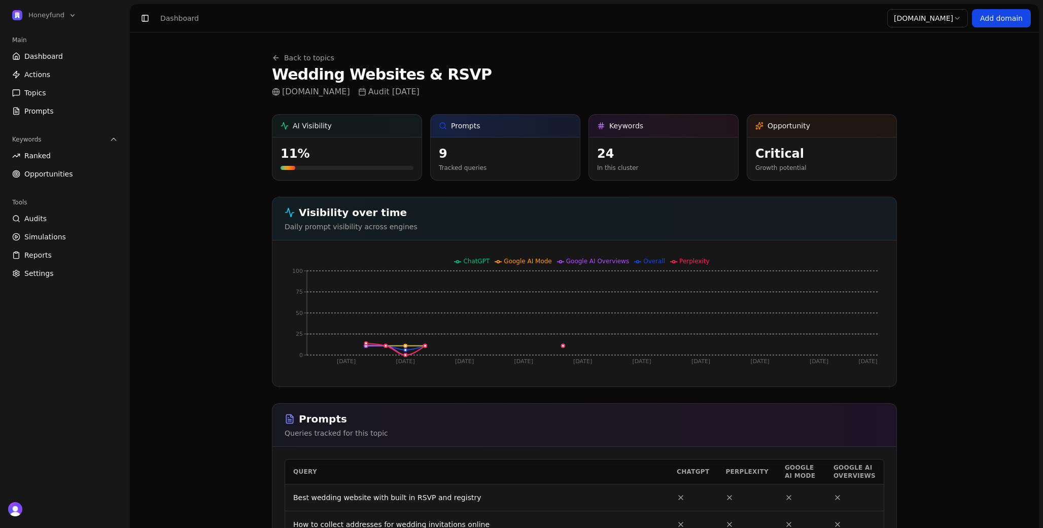
click at [322, 57] on link "Back to topics" at bounding box center [303, 58] width 62 height 10
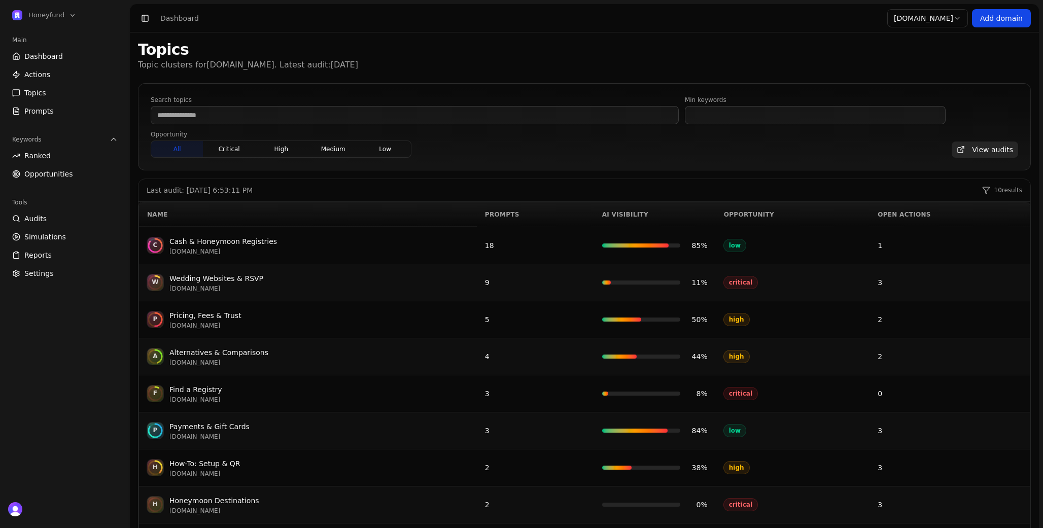
click at [290, 401] on div "F Find a Registry honeyfund.com" at bounding box center [308, 394] width 322 height 20
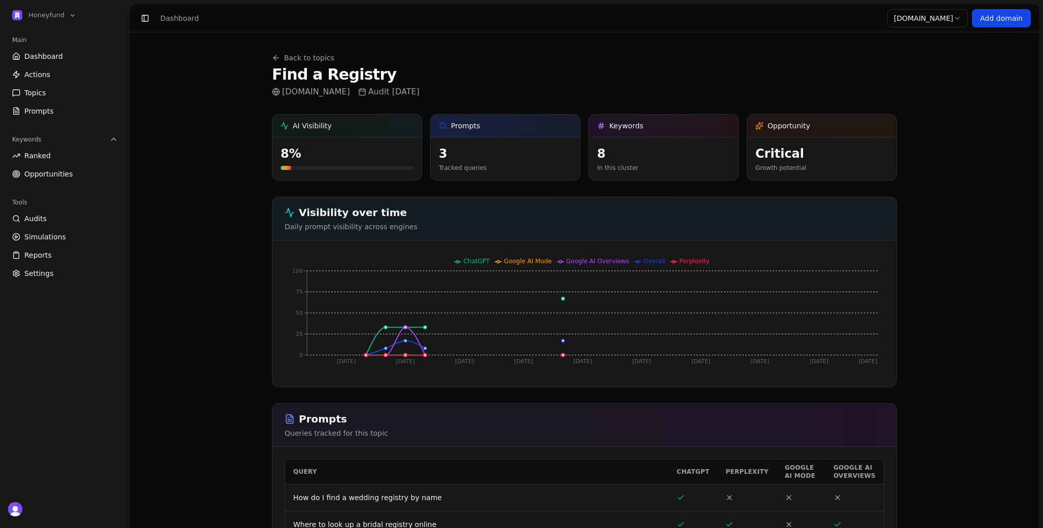
click at [292, 61] on link "Back to topics" at bounding box center [303, 58] width 62 height 10
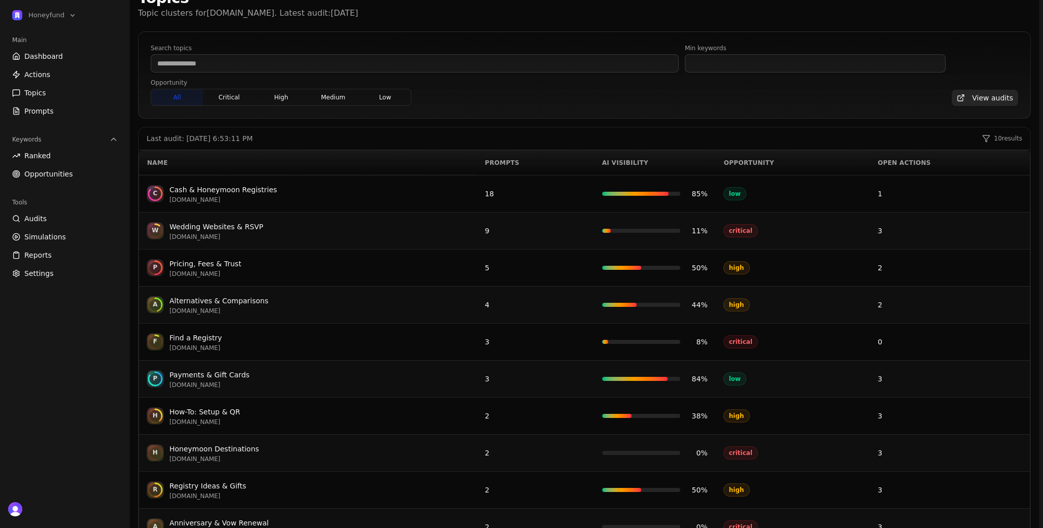
scroll to position [107, 0]
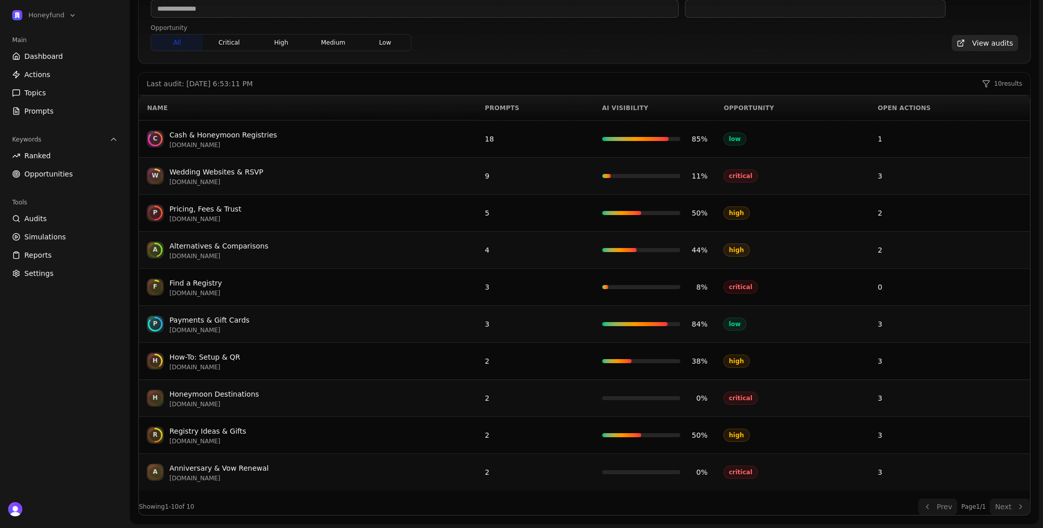
click at [214, 209] on div "Pricing, Fees & Trust" at bounding box center [205, 209] width 72 height 12
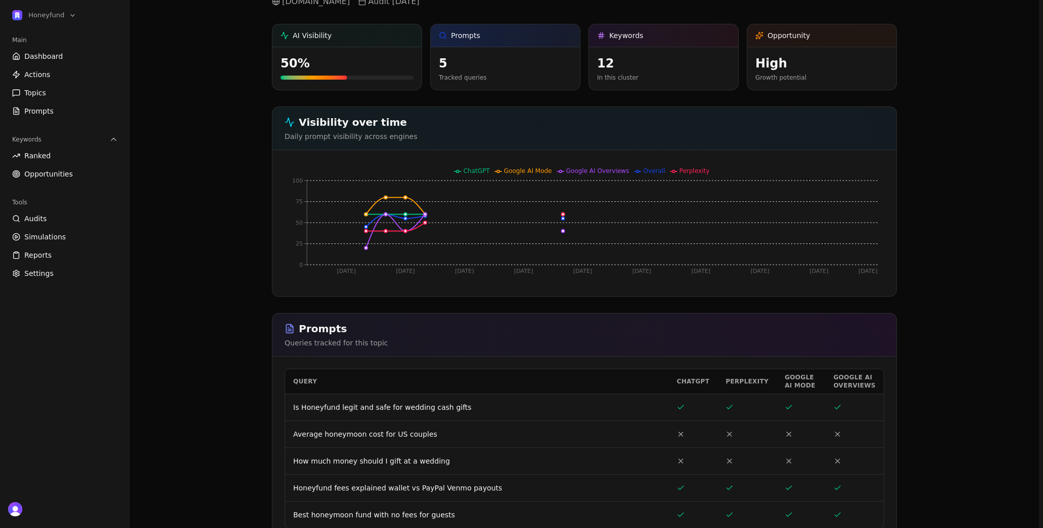
scroll to position [88, 0]
